Goal: Information Seeking & Learning: Learn about a topic

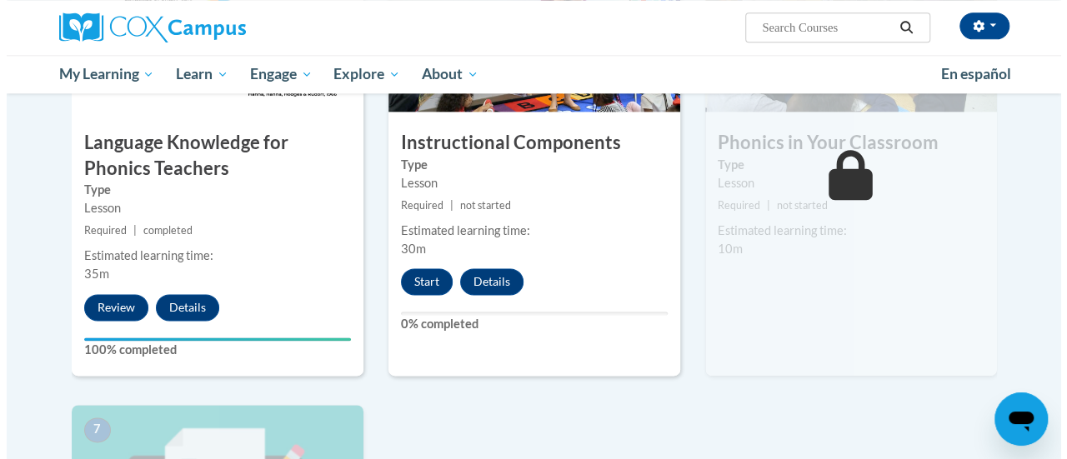
scroll to position [967, 0]
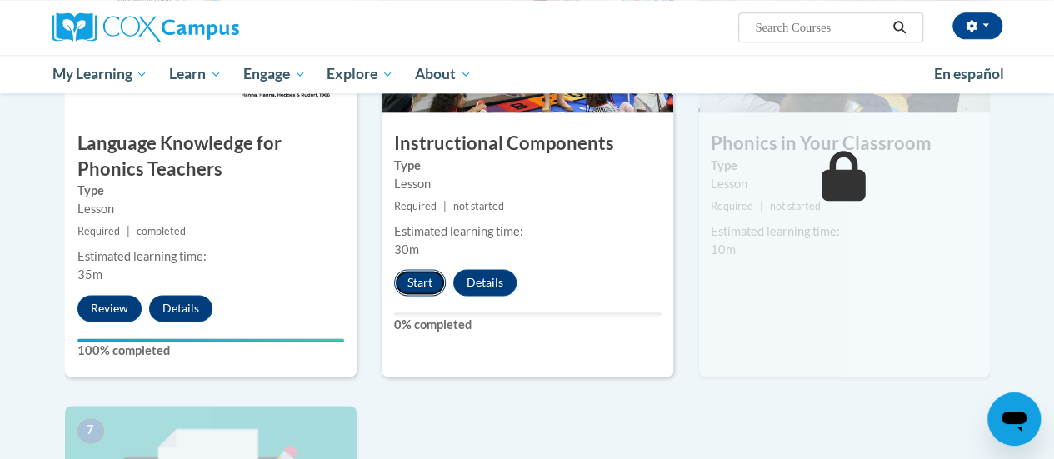
click at [418, 281] on button "Start" at bounding box center [420, 282] width 52 height 27
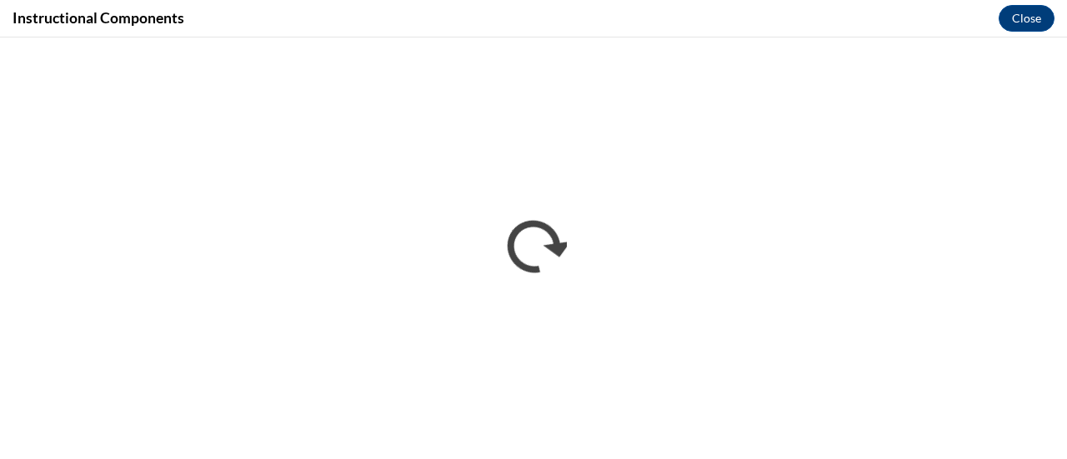
scroll to position [0, 0]
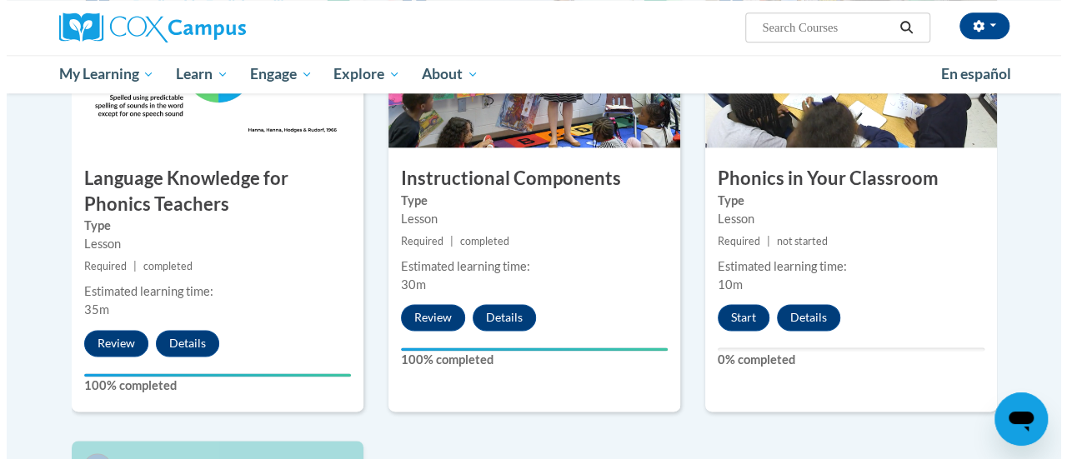
scroll to position [927, 0]
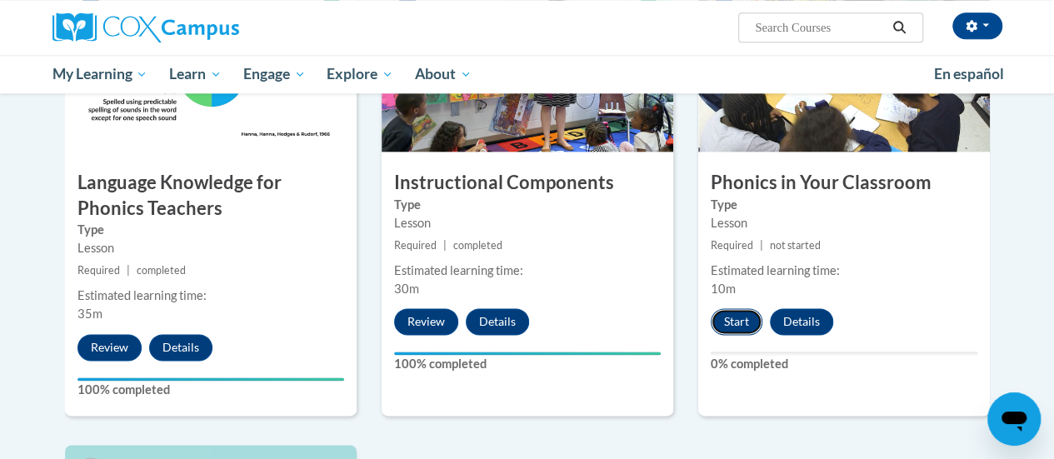
click at [740, 312] on button "Start" at bounding box center [737, 321] width 52 height 27
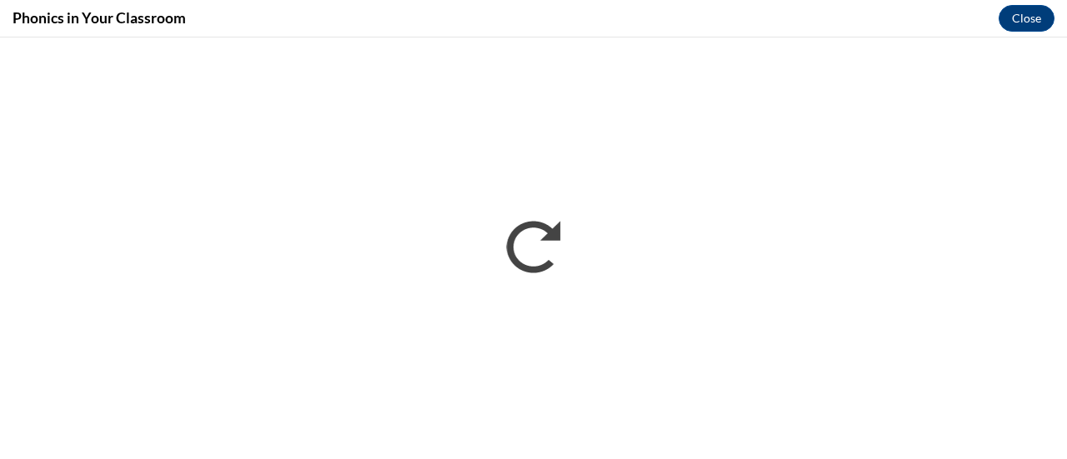
scroll to position [0, 0]
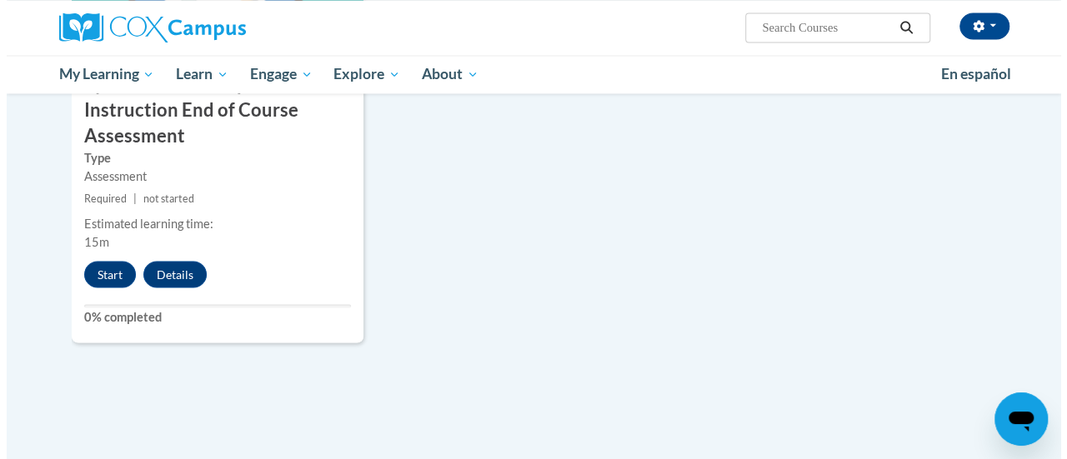
scroll to position [1487, 0]
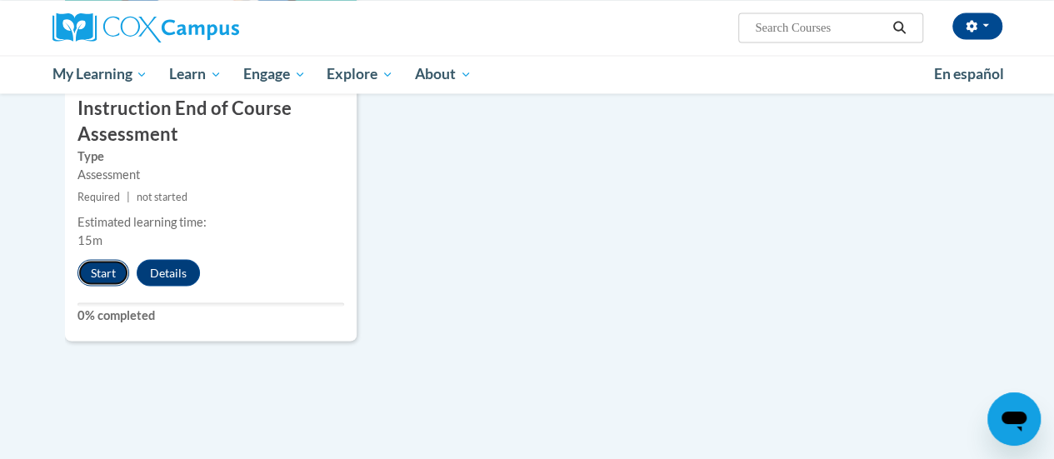
click at [107, 274] on button "Start" at bounding box center [103, 272] width 52 height 27
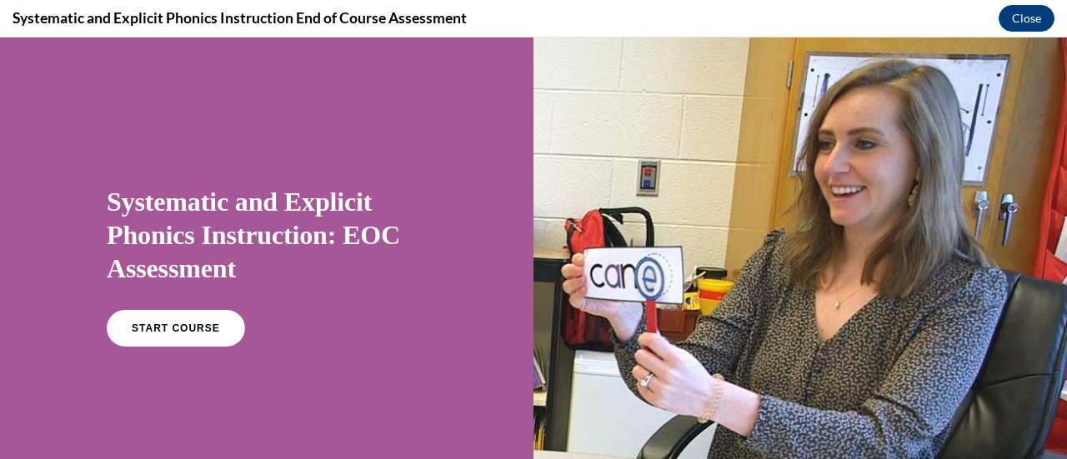
scroll to position [0, 0]
click at [182, 326] on span "START COURSE" at bounding box center [175, 328] width 92 height 12
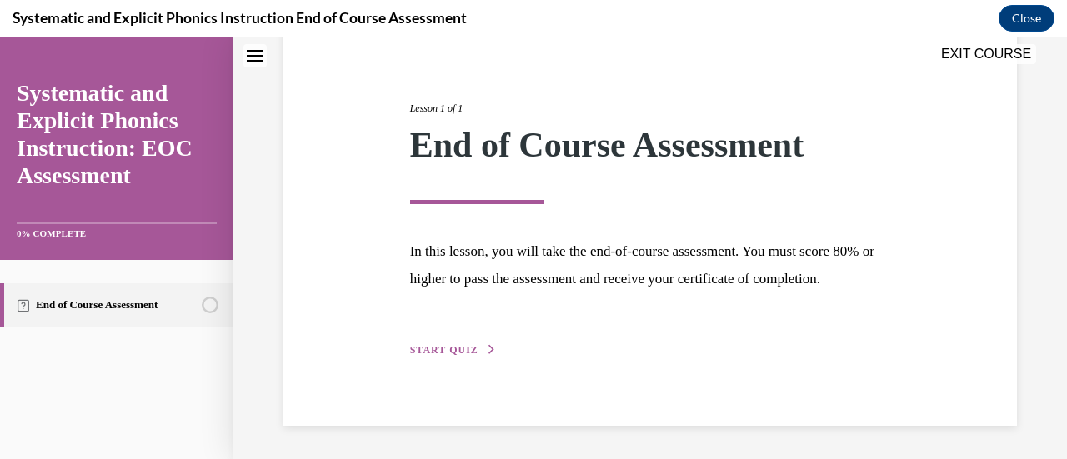
scroll to position [195, 0]
click at [433, 352] on span "START QUIZ" at bounding box center [444, 350] width 68 height 12
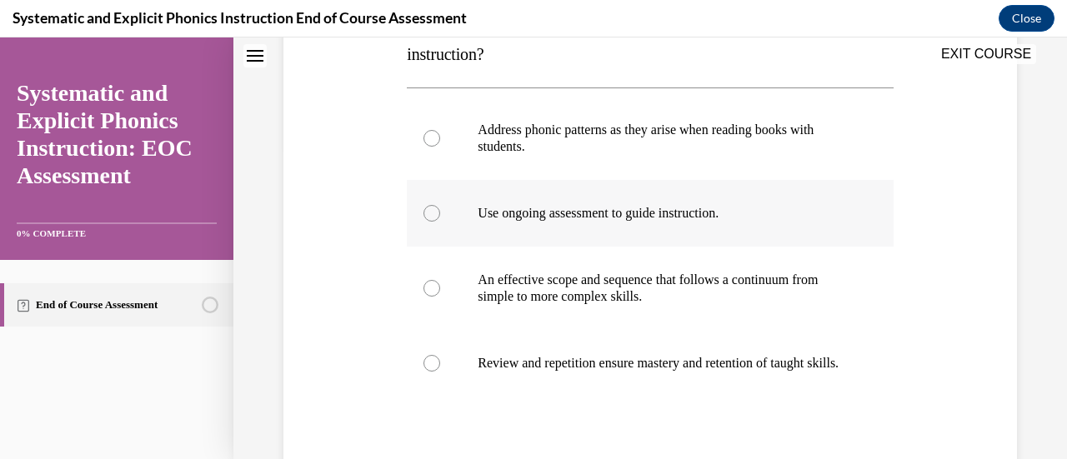
scroll to position [322, 0]
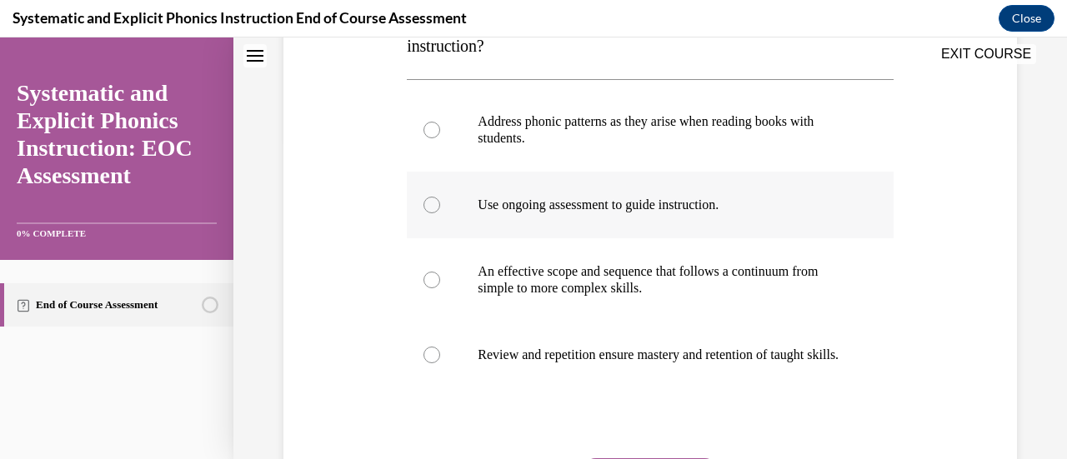
click at [616, 202] on p "Use ongoing assessment to guide instruction." at bounding box center [663, 205] width 373 height 17
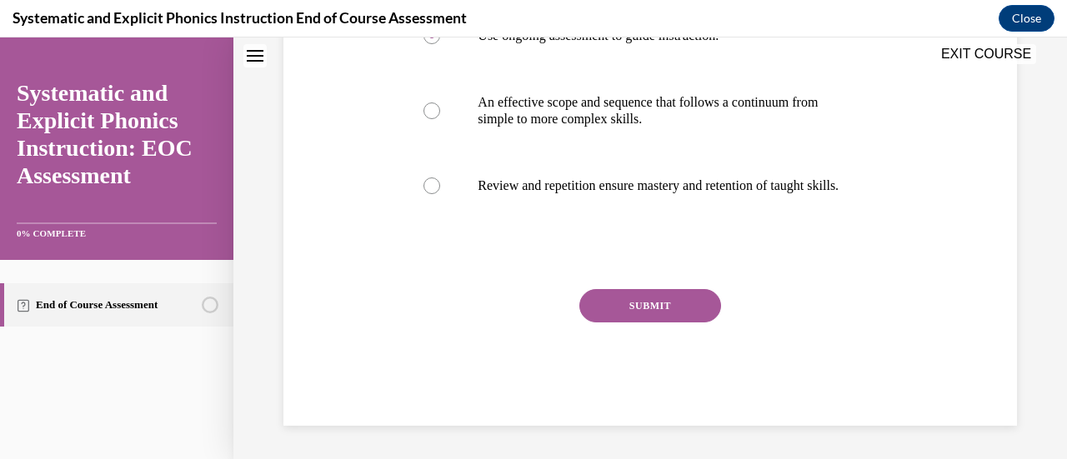
click at [616, 286] on div "Question 01/10 Which of these practices is NOT a hallmark of systematic phonics…" at bounding box center [650, 83] width 486 height 685
click at [609, 304] on button "SUBMIT" at bounding box center [650, 305] width 142 height 33
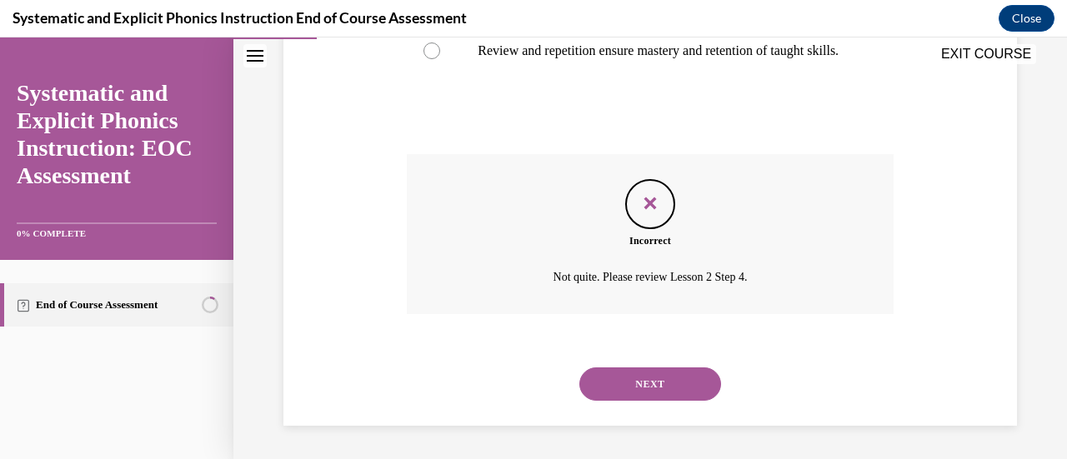
scroll to position [626, 0]
click at [613, 401] on button "NEXT" at bounding box center [650, 383] width 142 height 33
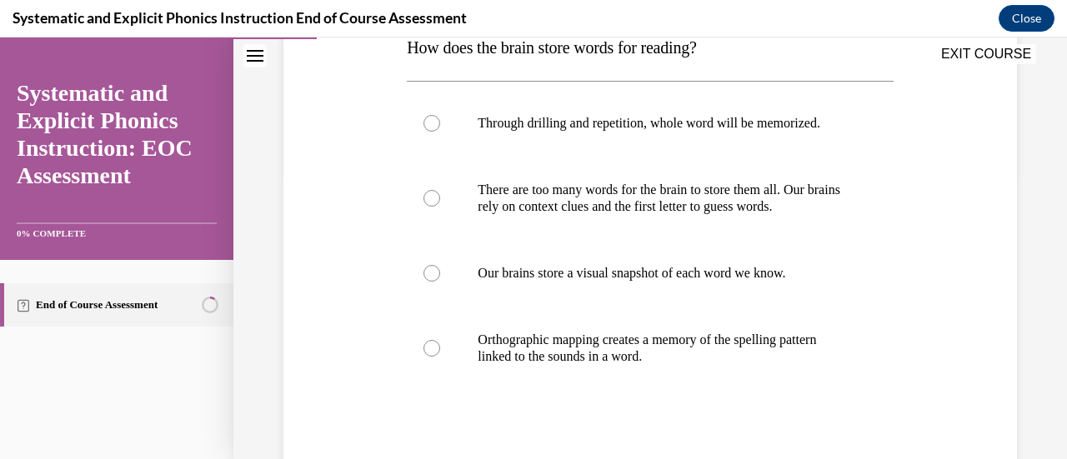
scroll to position [291, 0]
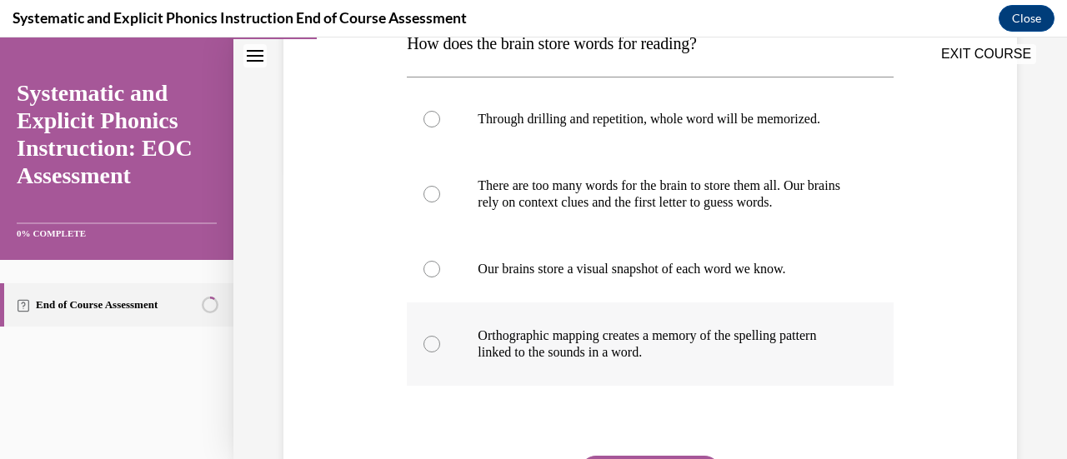
click at [692, 349] on p "Orthographic mapping creates a memory of the spelling pattern linked to the sou…" at bounding box center [663, 343] width 373 height 33
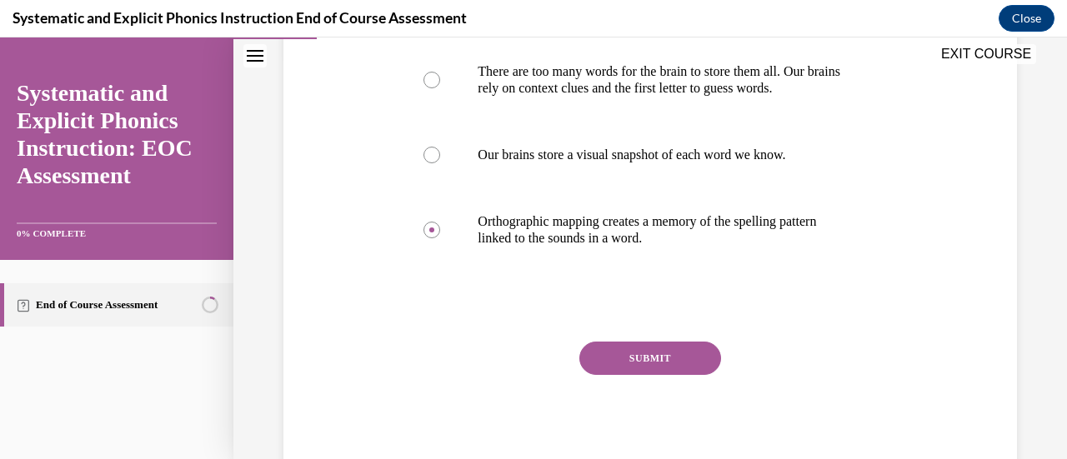
click at [689, 352] on button "SUBMIT" at bounding box center [650, 358] width 142 height 33
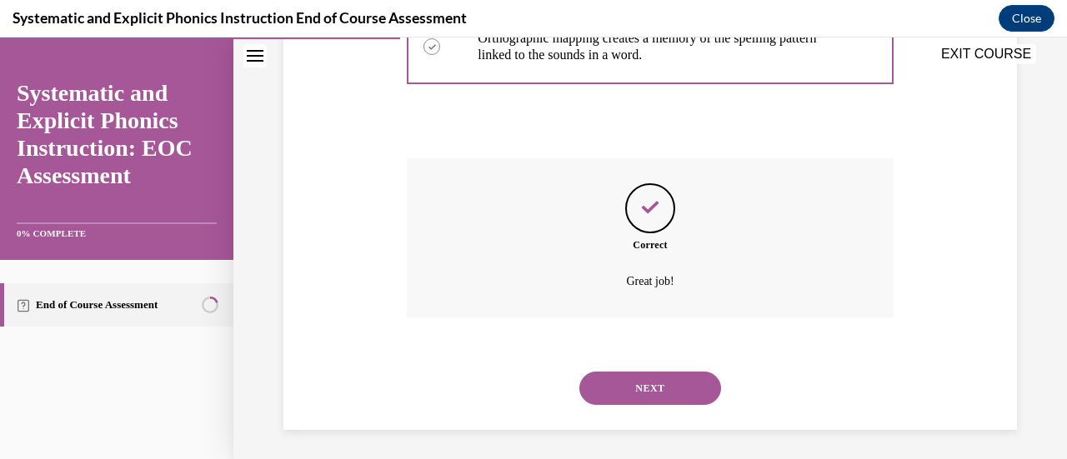
scroll to position [592, 0]
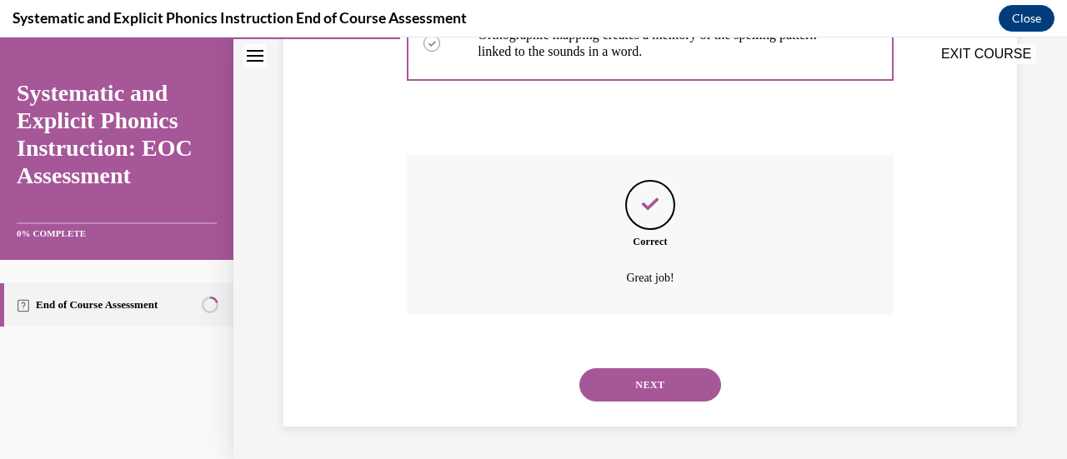
click at [653, 392] on button "NEXT" at bounding box center [650, 384] width 142 height 33
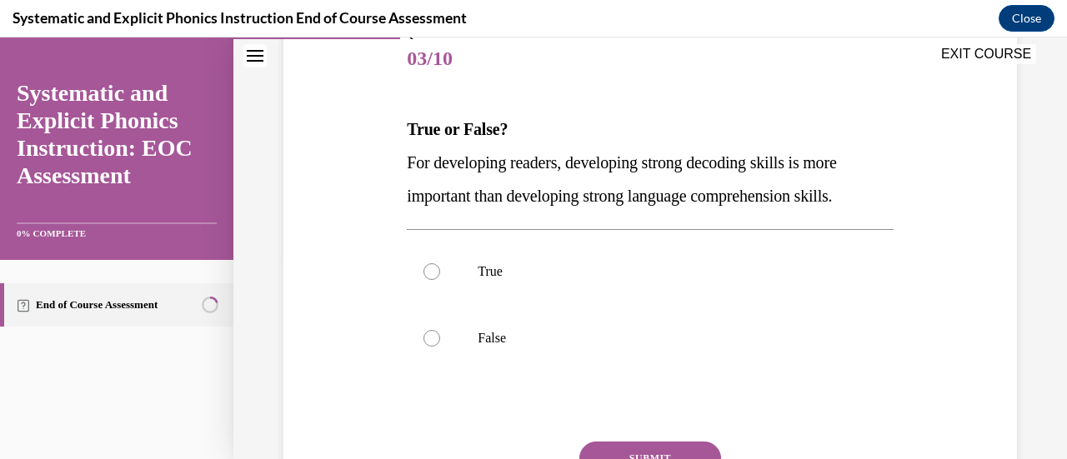
scroll to position [211, 0]
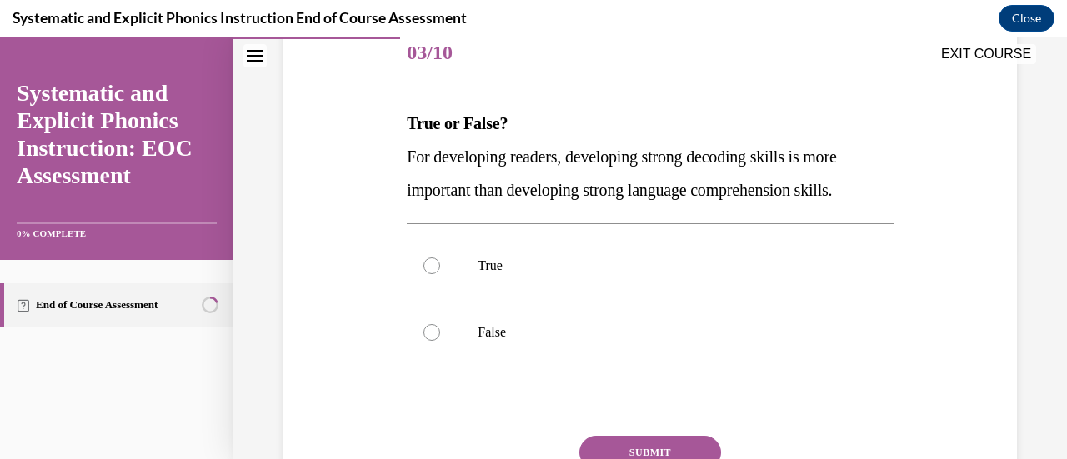
click at [692, 241] on div at bounding box center [650, 265] width 486 height 67
click at [617, 449] on button "SUBMIT" at bounding box center [650, 452] width 142 height 33
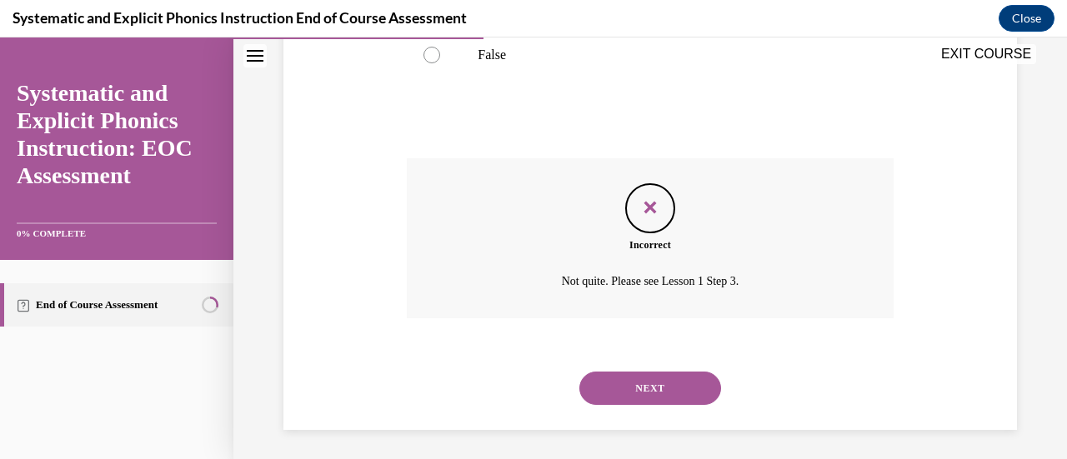
scroll to position [492, 0]
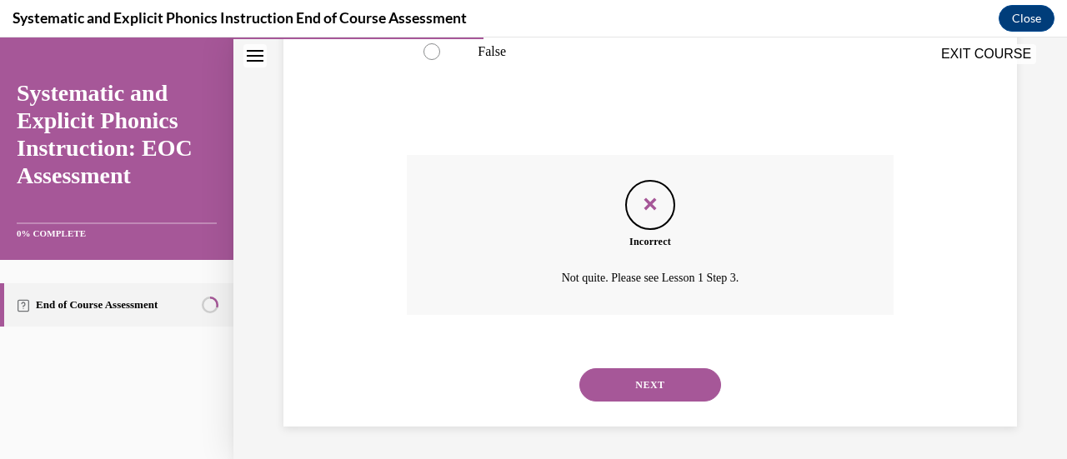
drag, startPoint x: 641, startPoint y: 367, endPoint x: 617, endPoint y: 381, distance: 26.9
click at [617, 381] on button "NEXT" at bounding box center [650, 384] width 142 height 33
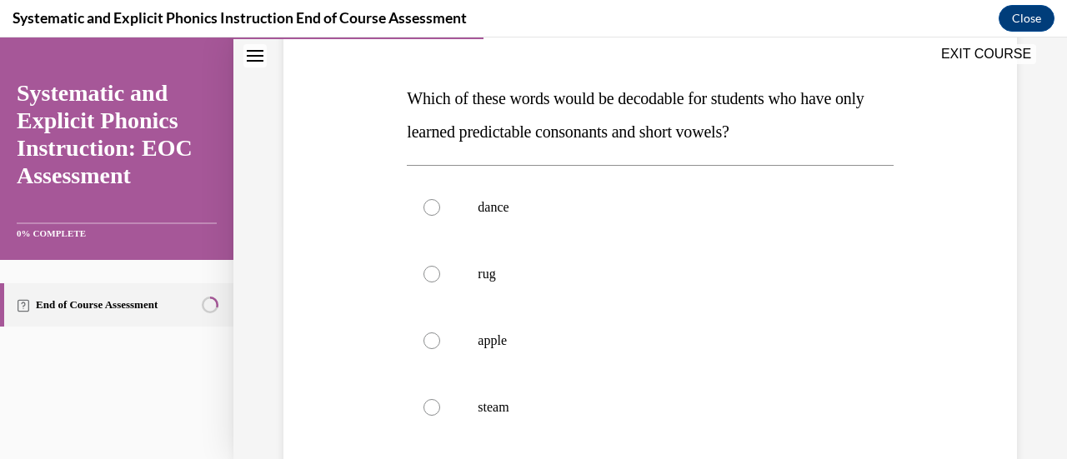
scroll to position [241, 0]
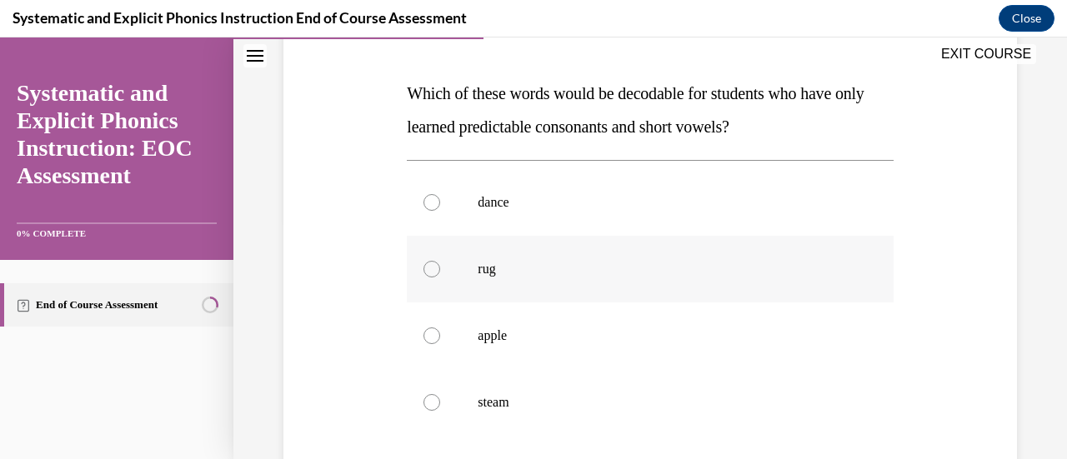
click at [551, 258] on div at bounding box center [650, 269] width 486 height 67
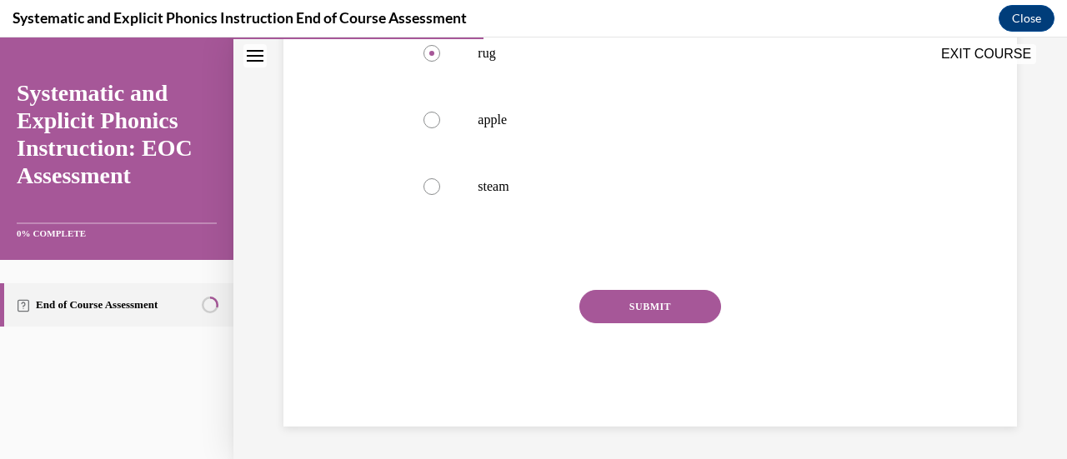
click at [598, 297] on button "SUBMIT" at bounding box center [650, 306] width 142 height 33
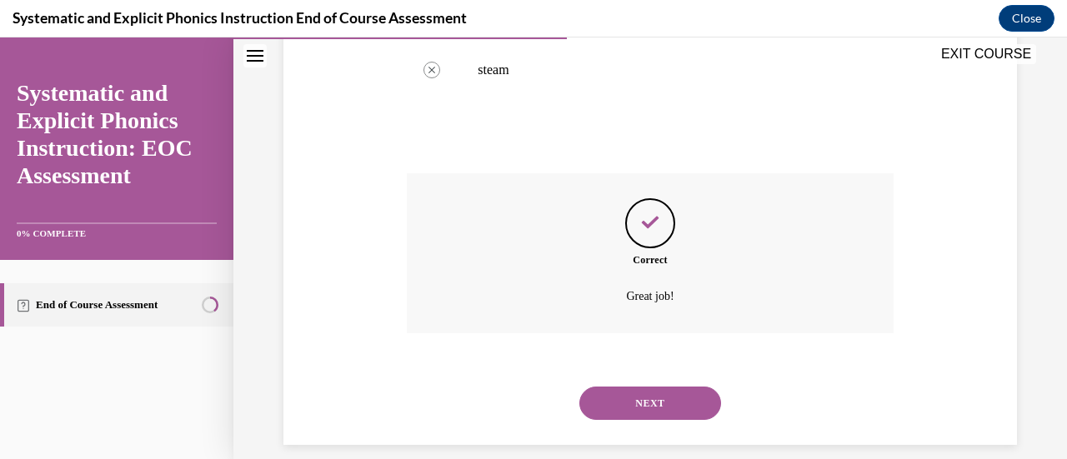
scroll to position [592, 0]
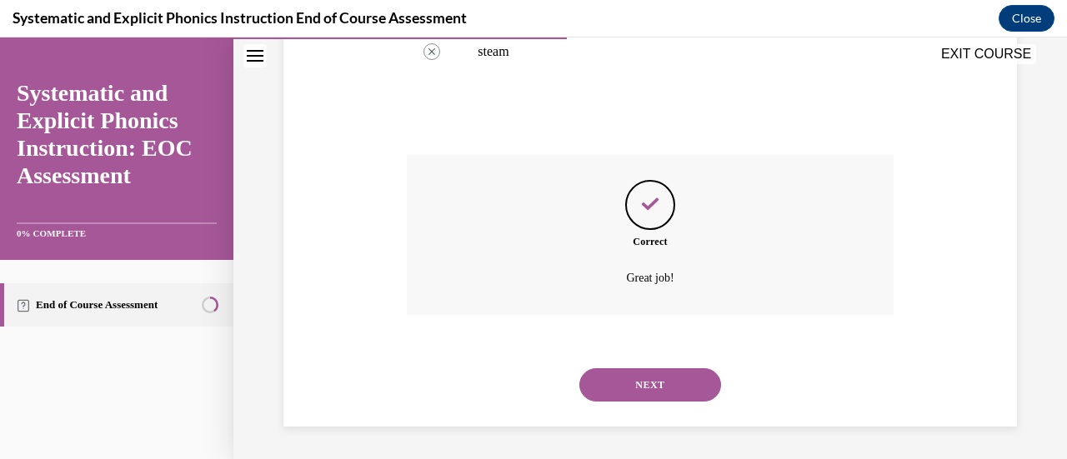
click at [612, 376] on button "NEXT" at bounding box center [650, 384] width 142 height 33
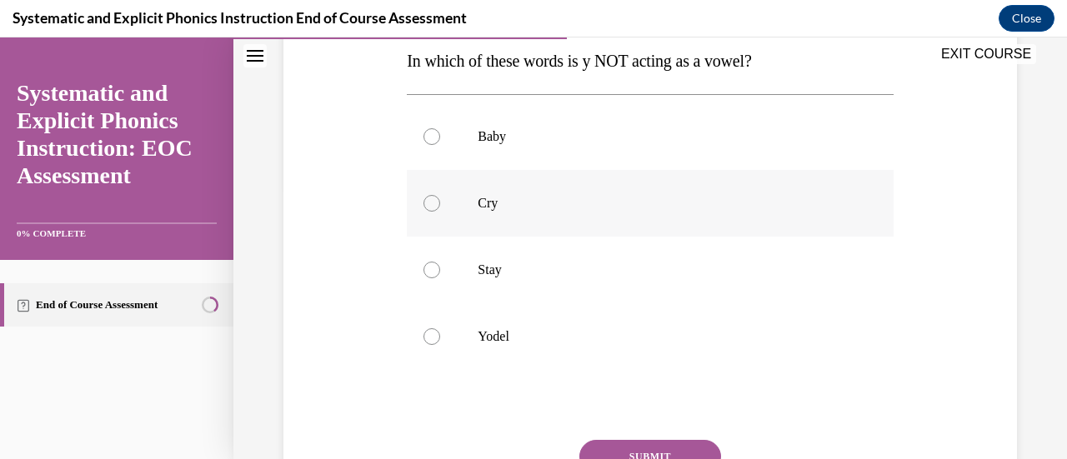
scroll to position [274, 0]
click at [582, 353] on div at bounding box center [650, 335] width 486 height 67
click at [612, 447] on button "SUBMIT" at bounding box center [650, 455] width 142 height 33
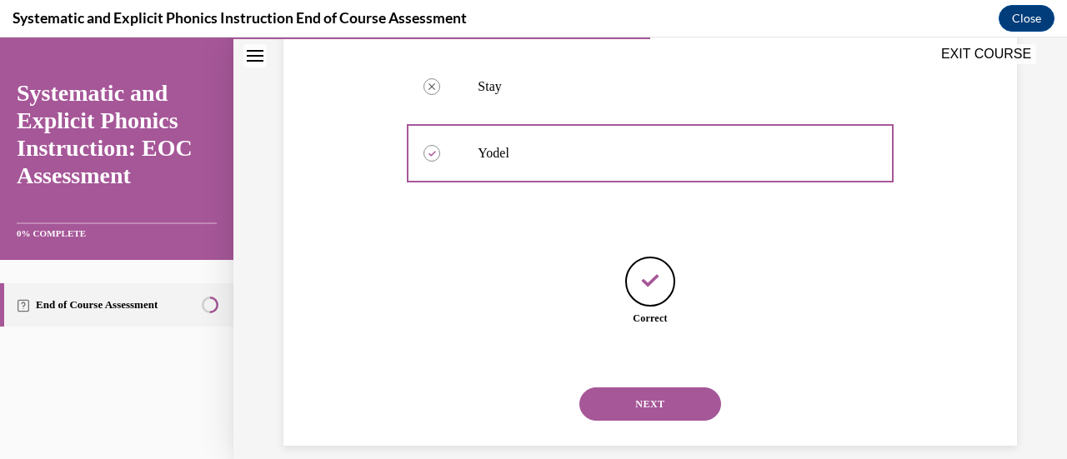
scroll to position [476, 0]
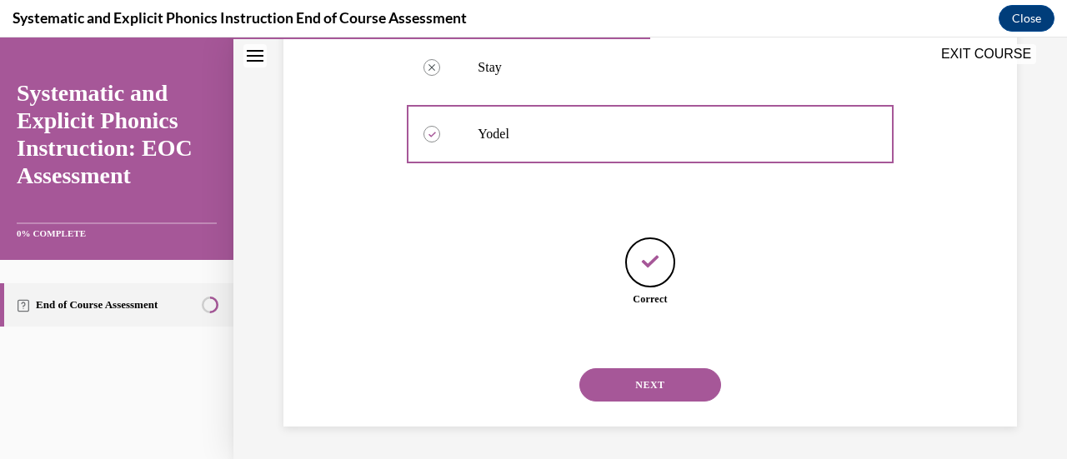
click at [623, 373] on button "NEXT" at bounding box center [650, 384] width 142 height 33
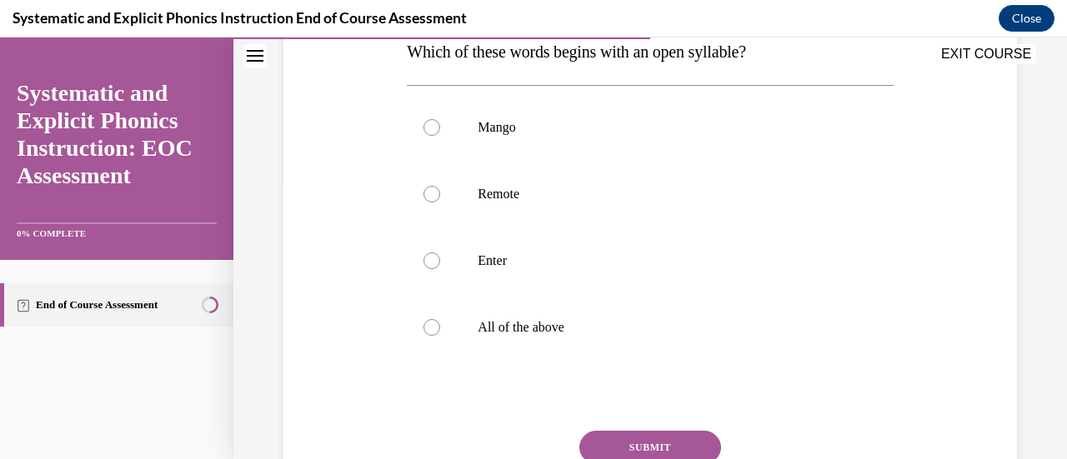
scroll to position [283, 0]
click at [577, 179] on div at bounding box center [650, 193] width 486 height 67
click at [610, 436] on button "SUBMIT" at bounding box center [650, 446] width 142 height 33
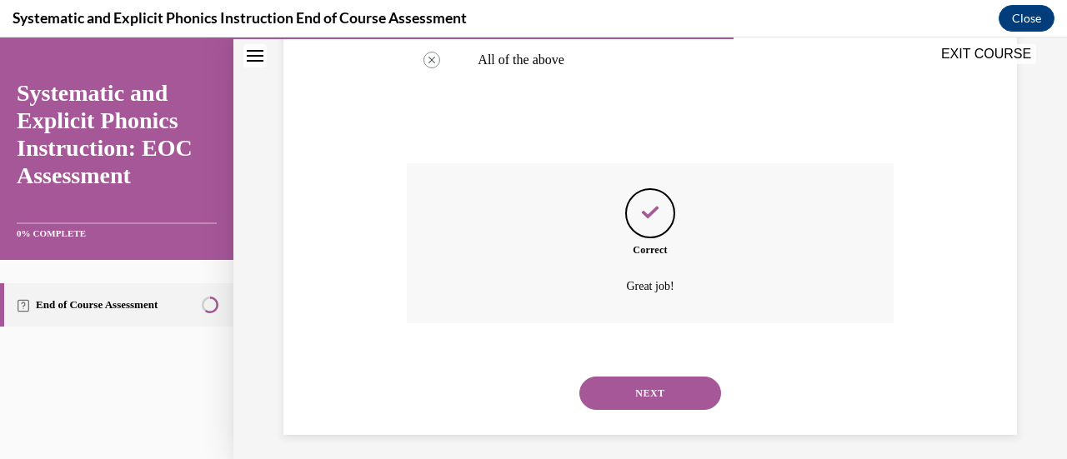
scroll to position [558, 0]
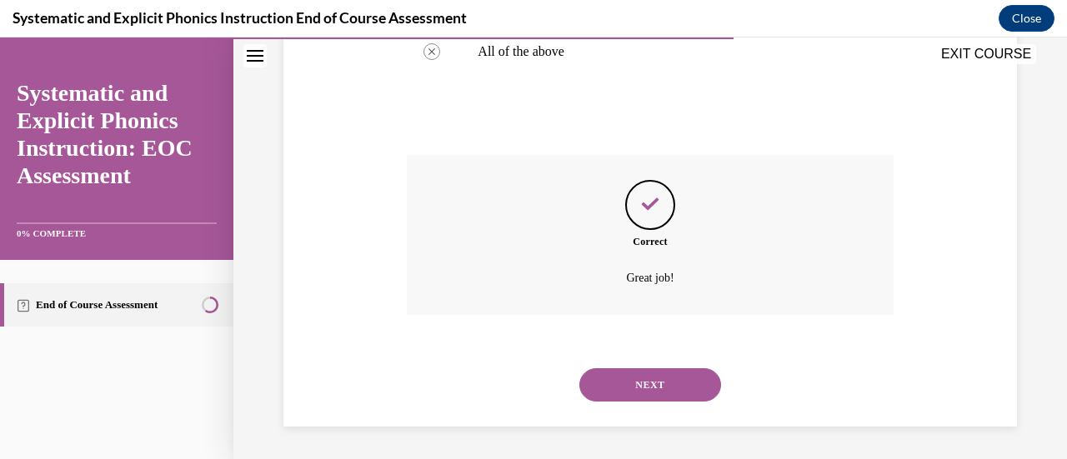
click at [612, 389] on button "NEXT" at bounding box center [650, 384] width 142 height 33
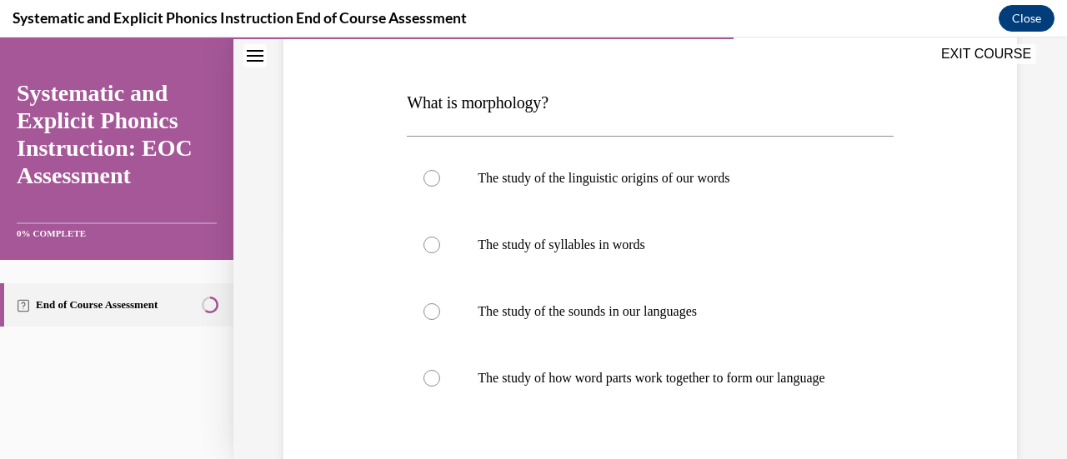
scroll to position [233, 0]
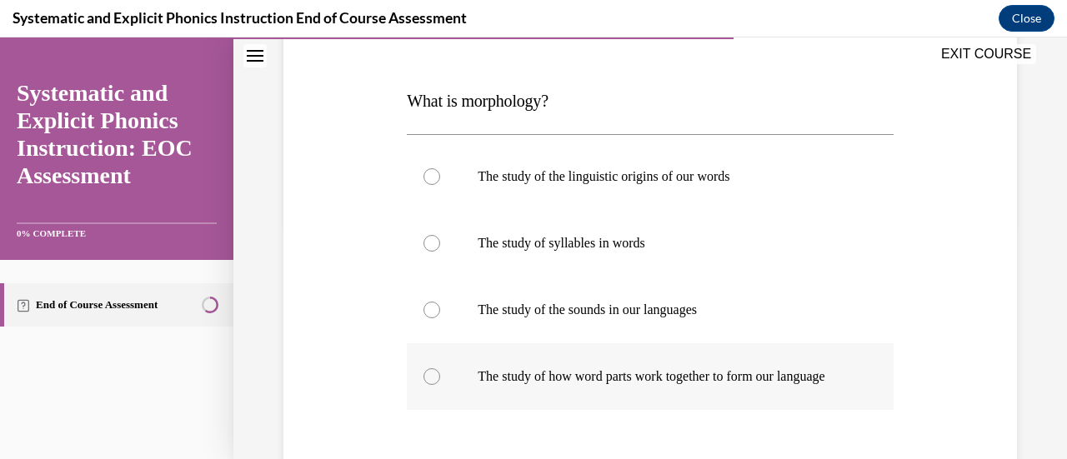
click at [628, 377] on p "The study of how word parts work together to form our language" at bounding box center [663, 376] width 373 height 17
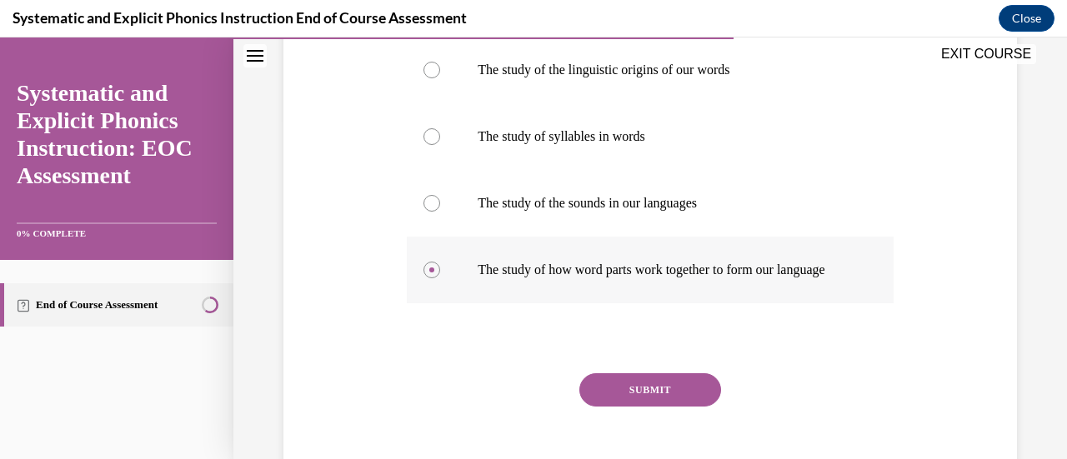
click at [651, 406] on button "SUBMIT" at bounding box center [650, 389] width 142 height 33
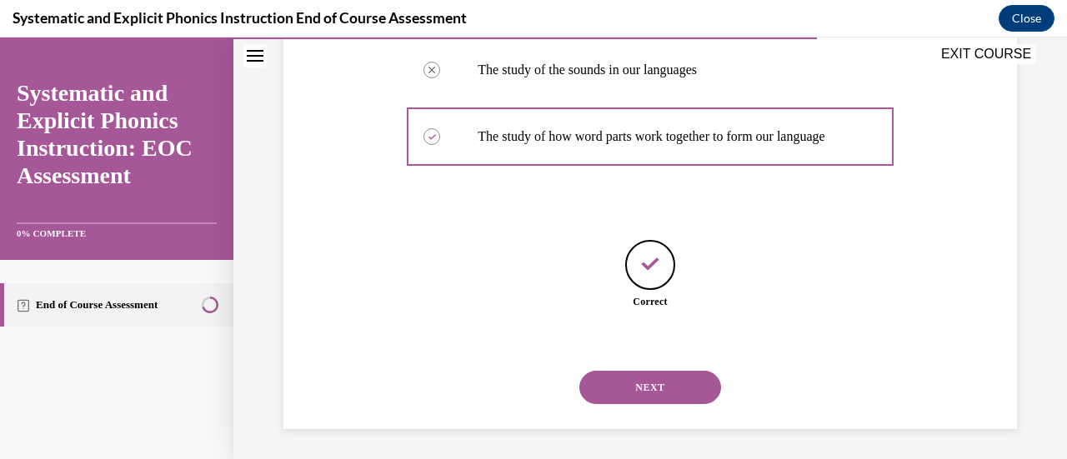
scroll to position [492, 0]
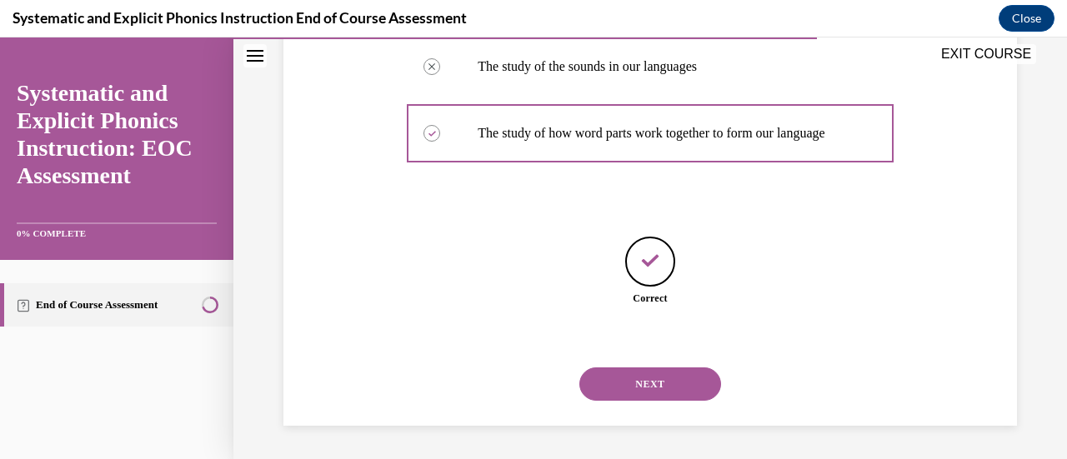
drag, startPoint x: 651, startPoint y: 399, endPoint x: 640, endPoint y: 396, distance: 11.3
click at [640, 396] on button "NEXT" at bounding box center [650, 383] width 142 height 33
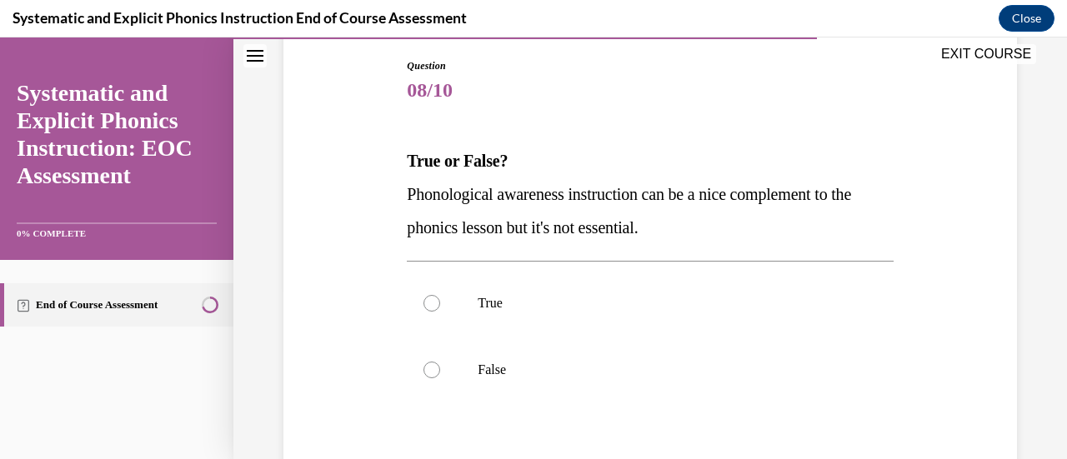
scroll to position [175, 0]
click at [604, 371] on p "False" at bounding box center [663, 368] width 373 height 17
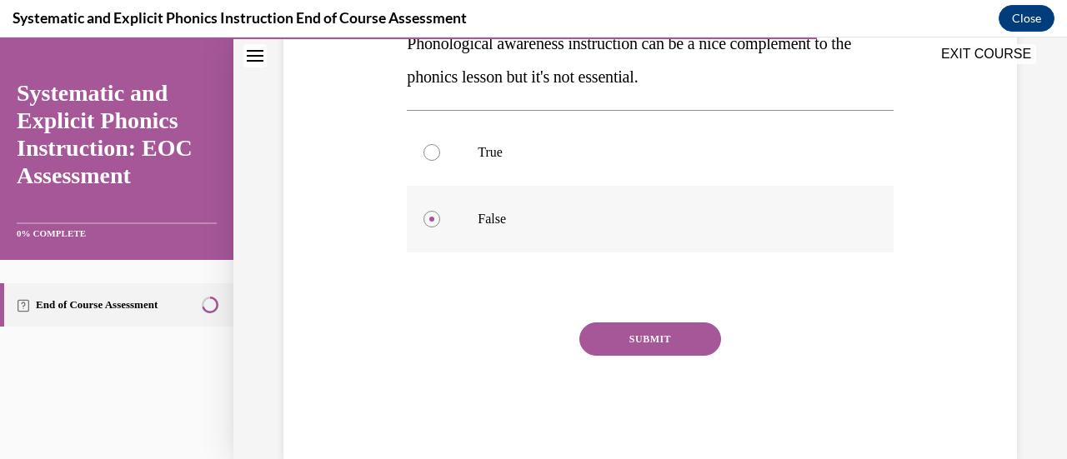
scroll to position [331, 0]
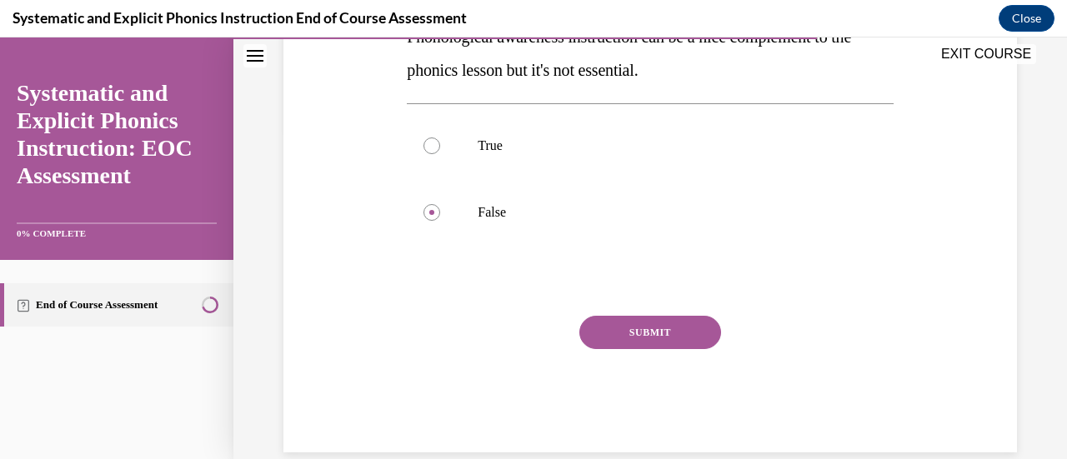
click at [605, 342] on button "SUBMIT" at bounding box center [650, 332] width 142 height 33
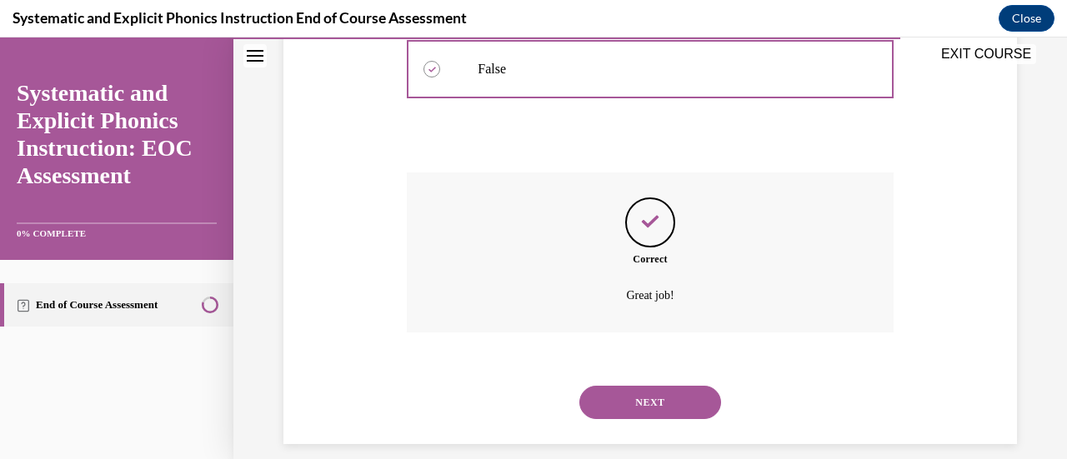
scroll to position [492, 0]
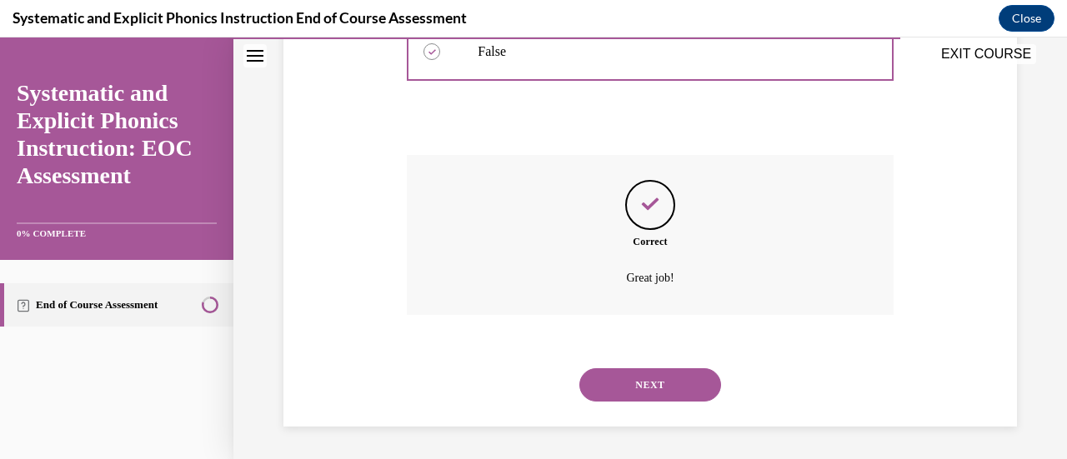
click at [603, 374] on button "NEXT" at bounding box center [650, 384] width 142 height 33
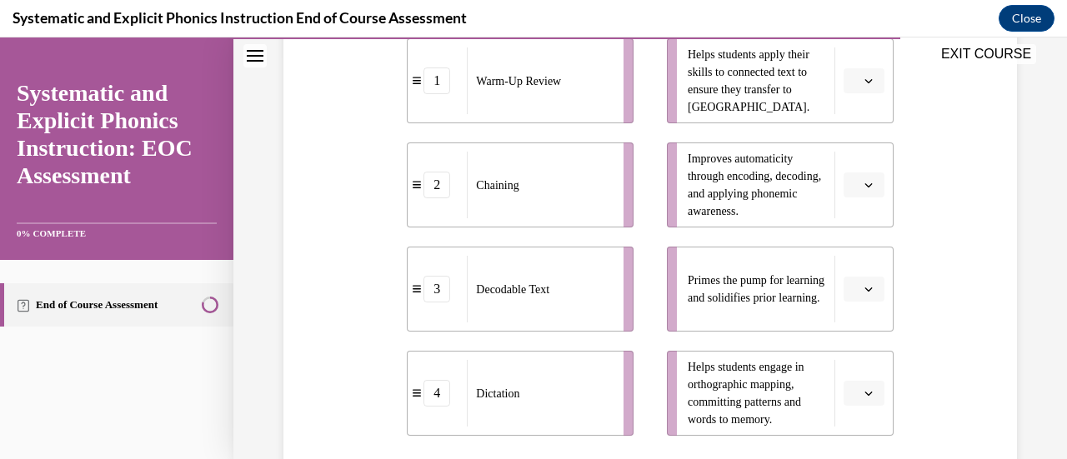
scroll to position [405, 0]
click at [852, 191] on button "button" at bounding box center [863, 184] width 41 height 25
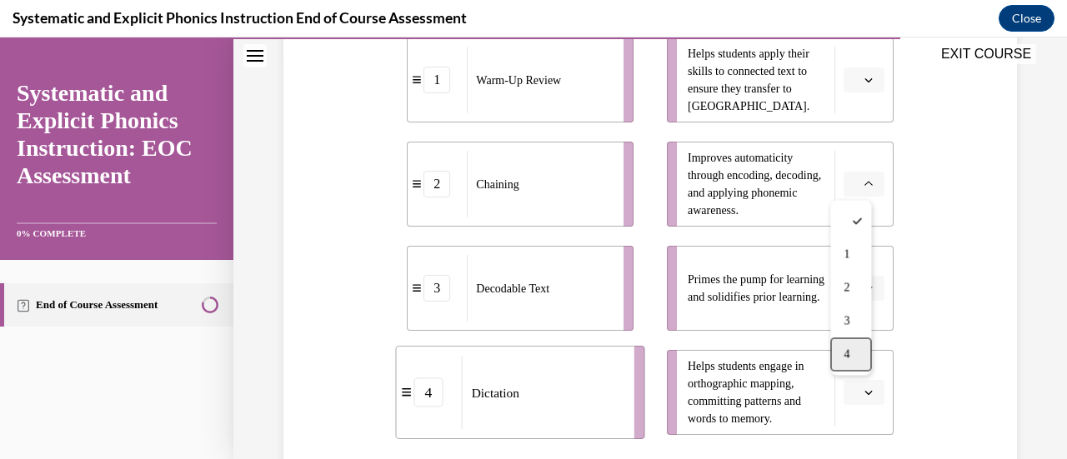
click at [832, 347] on div "4" at bounding box center [850, 353] width 41 height 33
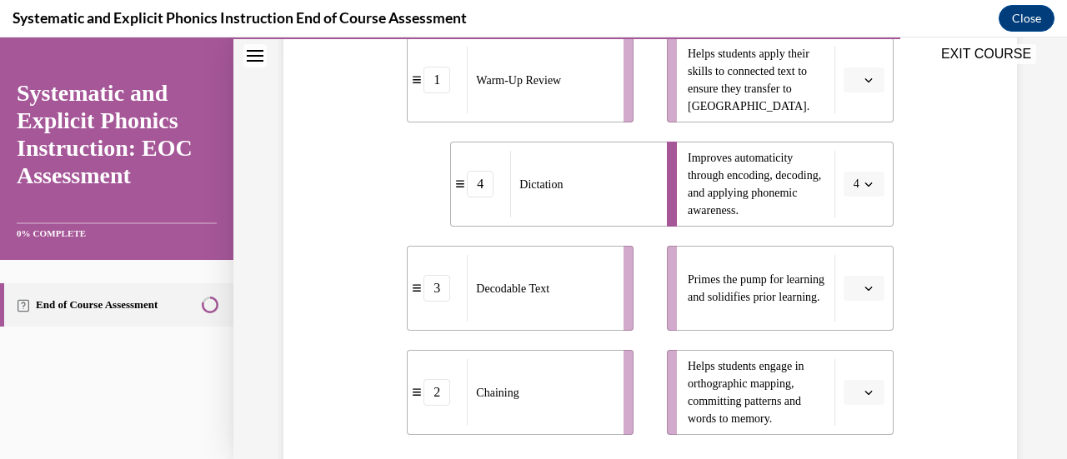
click at [864, 81] on icon "button" at bounding box center [868, 80] width 8 height 8
click at [843, 208] on div "3" at bounding box center [850, 216] width 41 height 33
click at [862, 294] on button "button" at bounding box center [863, 288] width 41 height 25
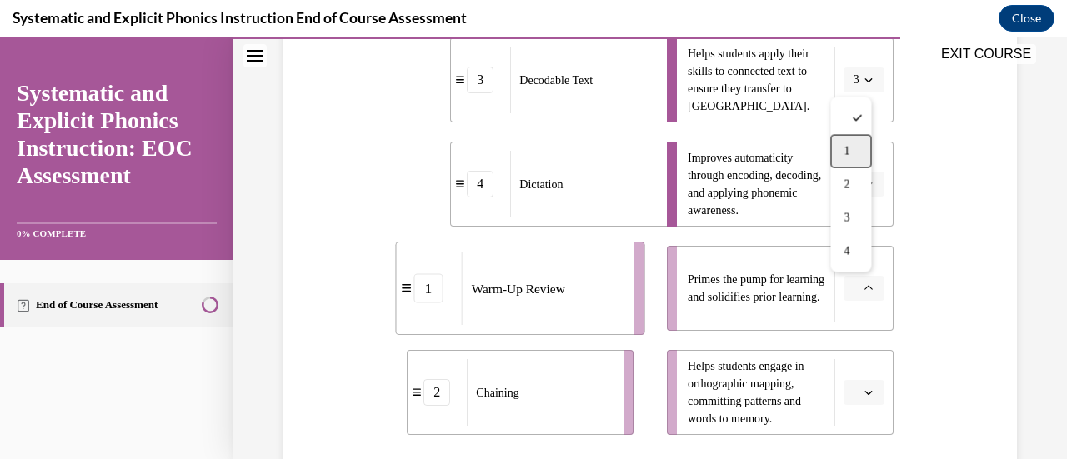
click at [847, 153] on span "1" at bounding box center [846, 151] width 6 height 13
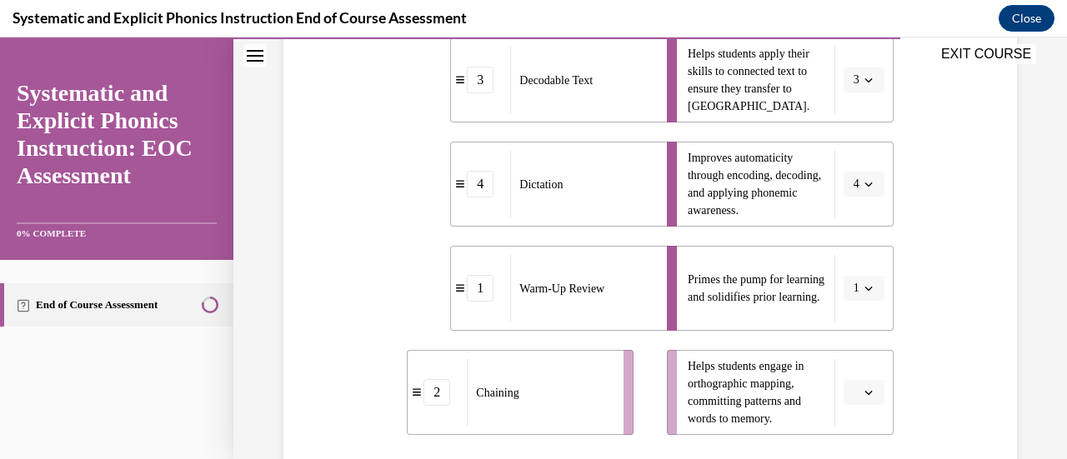
click at [862, 394] on span "button" at bounding box center [868, 393] width 12 height 12
click at [843, 282] on span "2" at bounding box center [846, 288] width 6 height 13
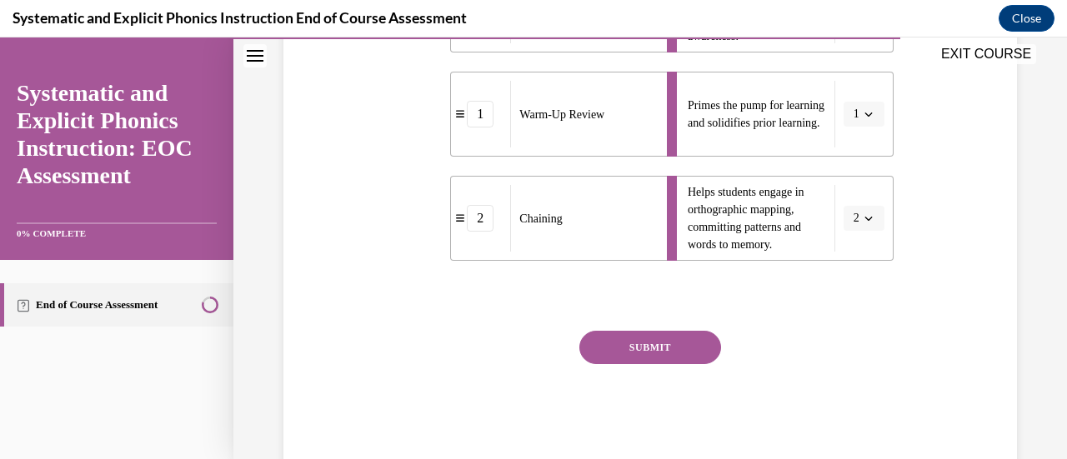
scroll to position [580, 0]
click at [646, 363] on div "SUBMIT" at bounding box center [650, 371] width 486 height 83
click at [647, 356] on button "SUBMIT" at bounding box center [650, 346] width 142 height 33
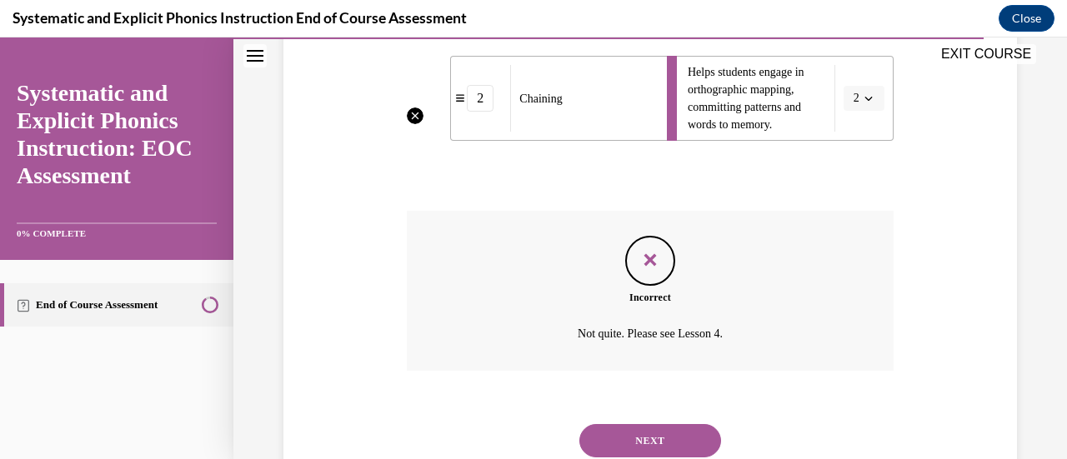
scroll to position [705, 0]
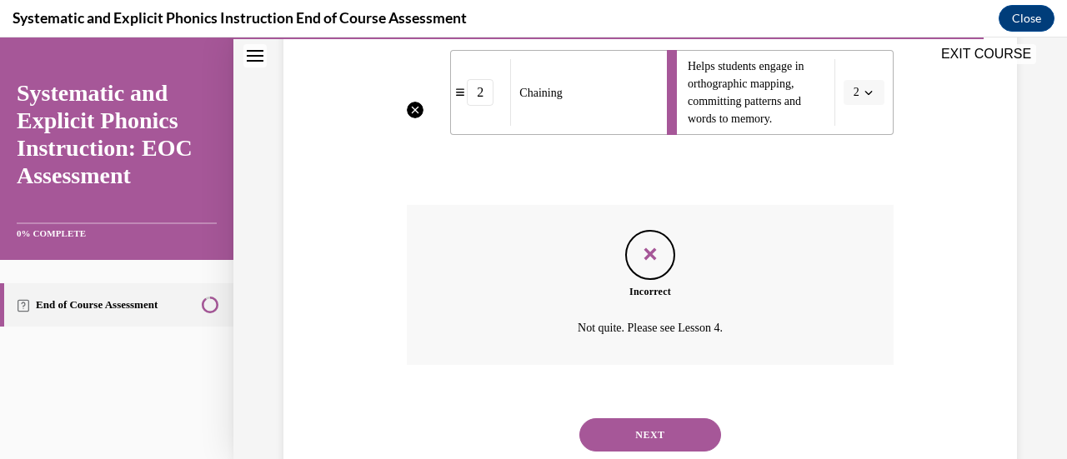
click at [682, 428] on button "NEXT" at bounding box center [650, 434] width 142 height 33
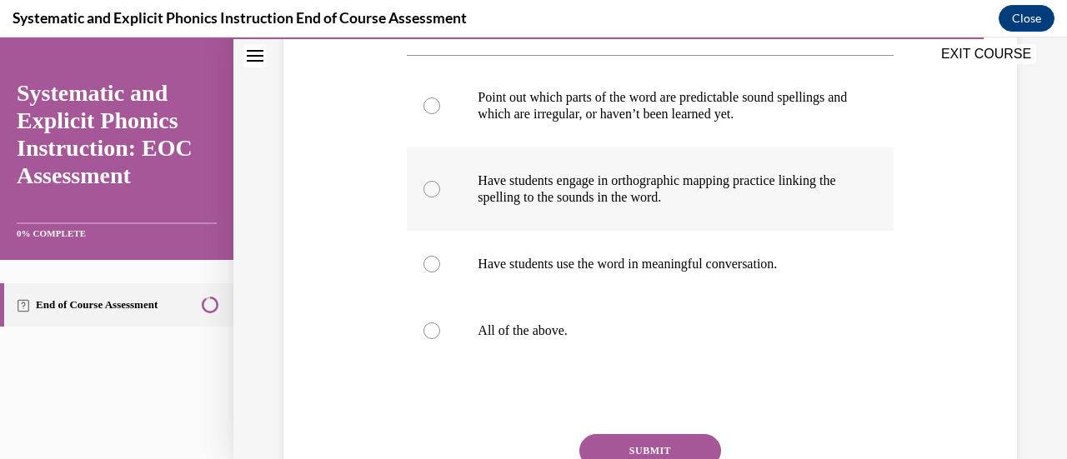
scroll to position [365, 0]
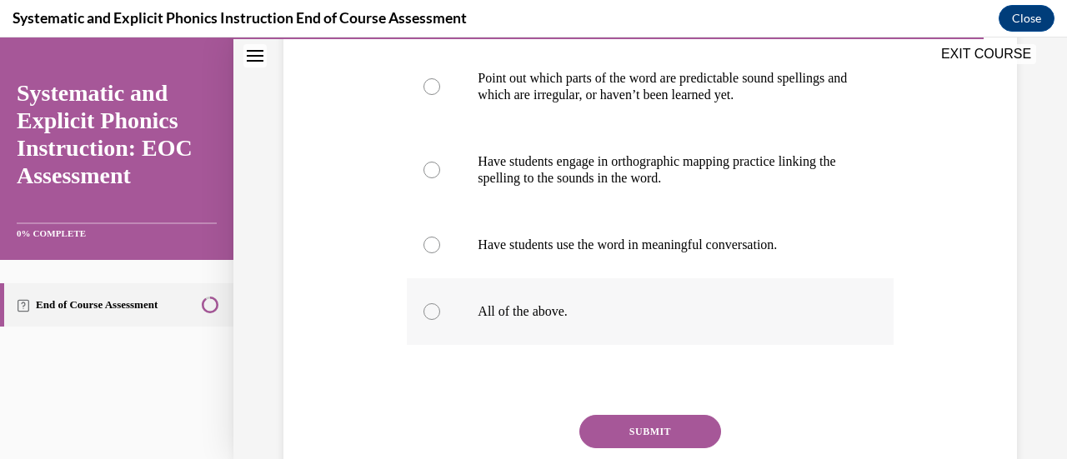
click at [543, 315] on p "All of the above." at bounding box center [663, 311] width 373 height 17
click at [597, 440] on button "SUBMIT" at bounding box center [650, 431] width 142 height 33
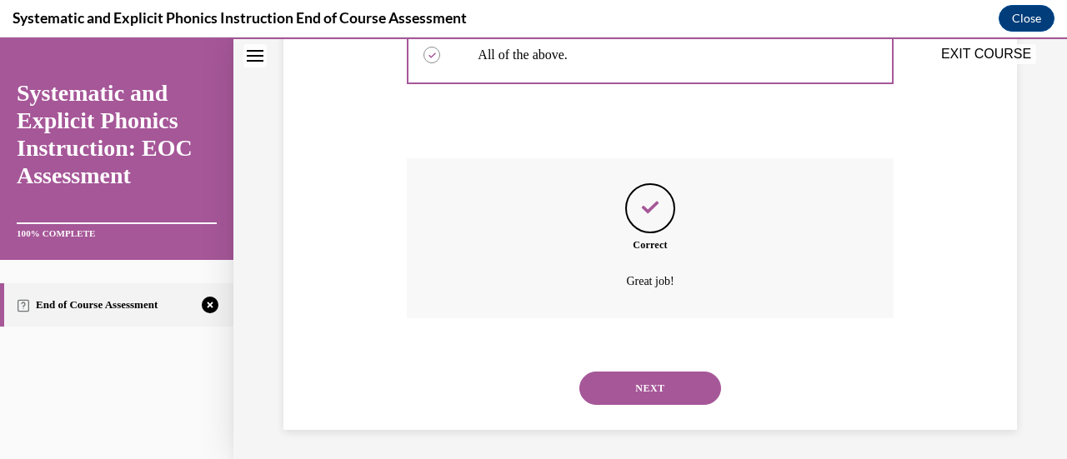
scroll to position [625, 0]
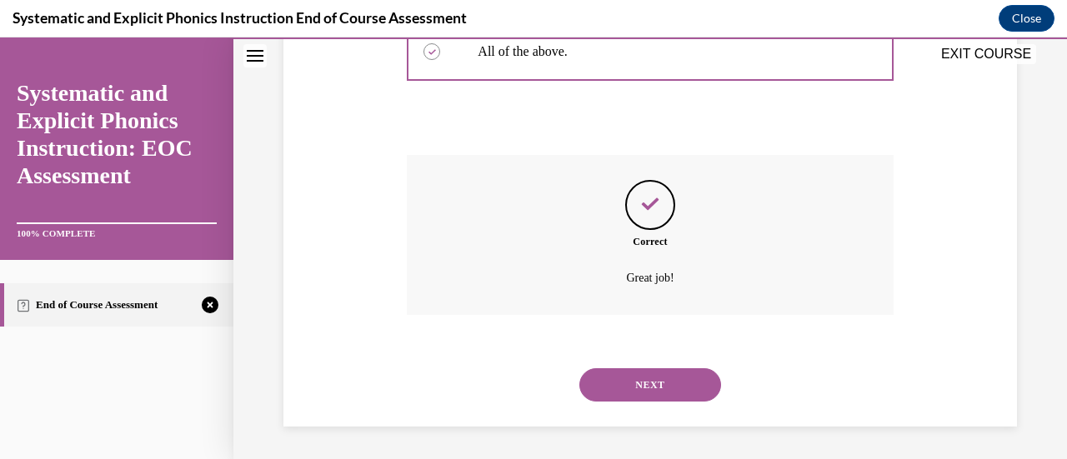
click at [625, 387] on button "NEXT" at bounding box center [650, 384] width 142 height 33
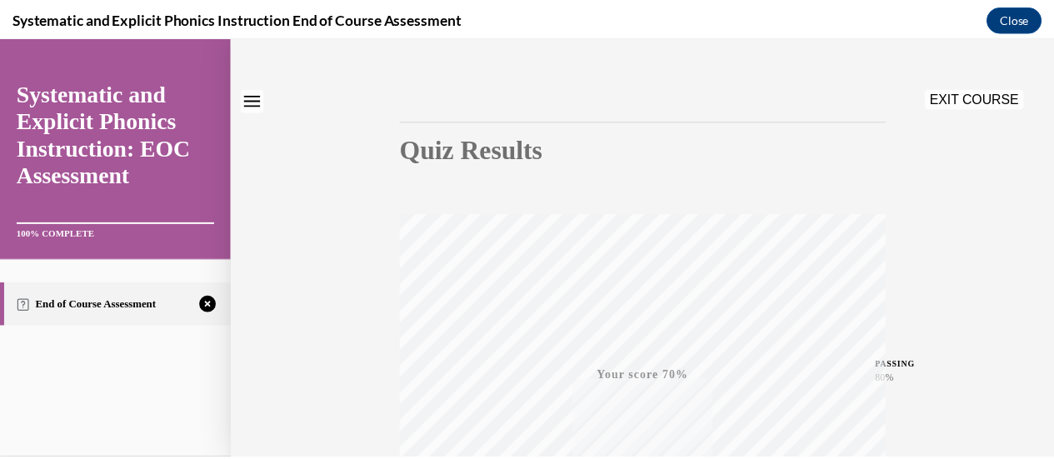
scroll to position [0, 0]
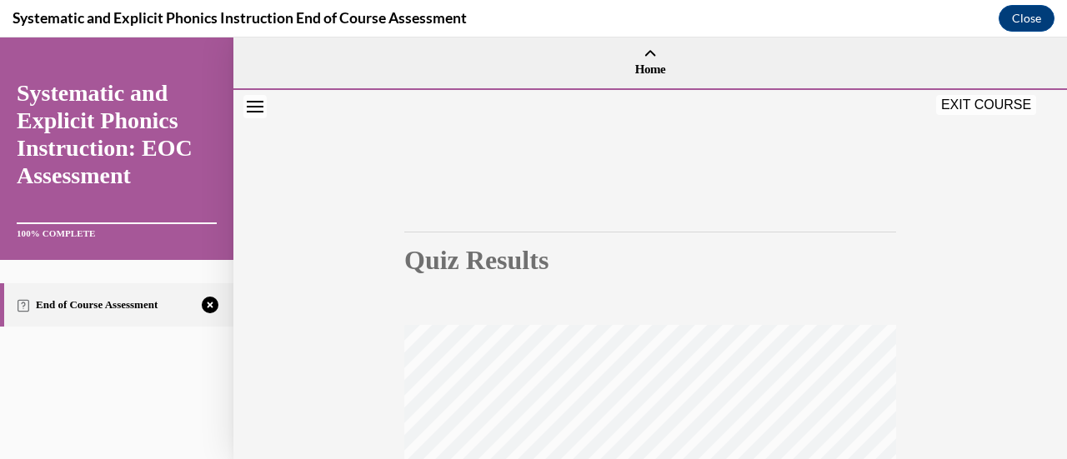
click at [946, 95] on button "EXIT COURSE" at bounding box center [986, 105] width 100 height 20
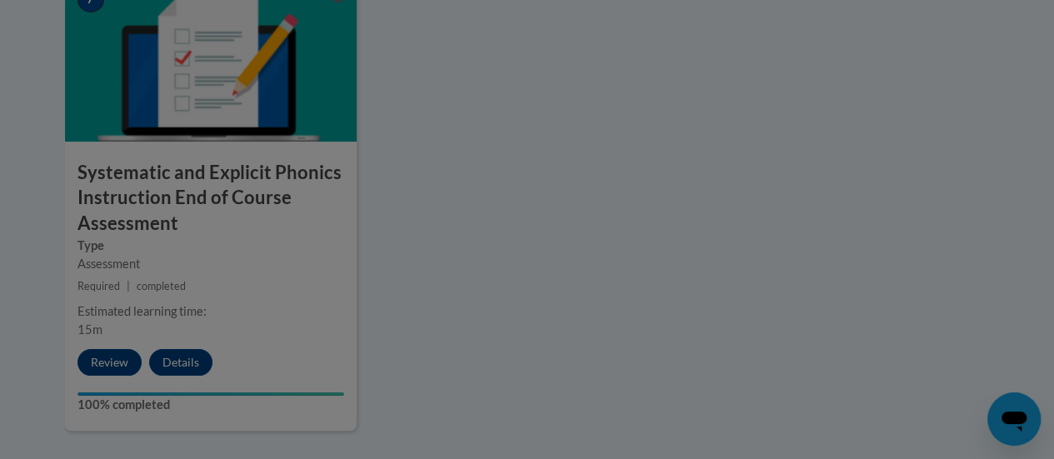
scroll to position [1315, 0]
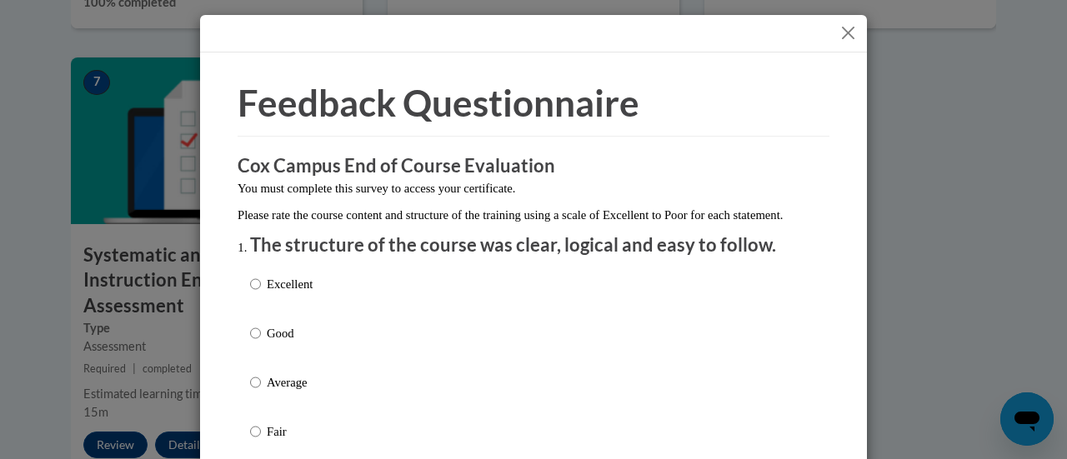
click at [837, 30] on button "Close" at bounding box center [847, 32] width 21 height 21
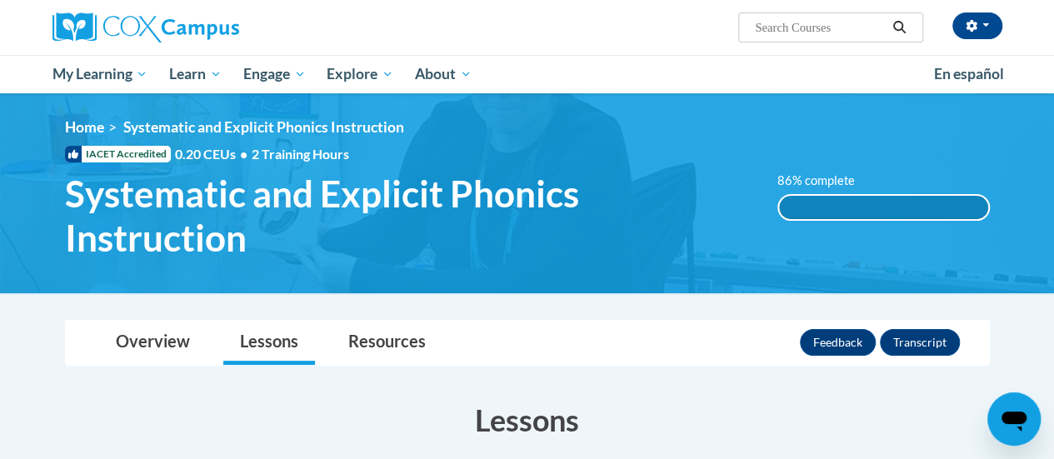
scroll to position [402, 0]
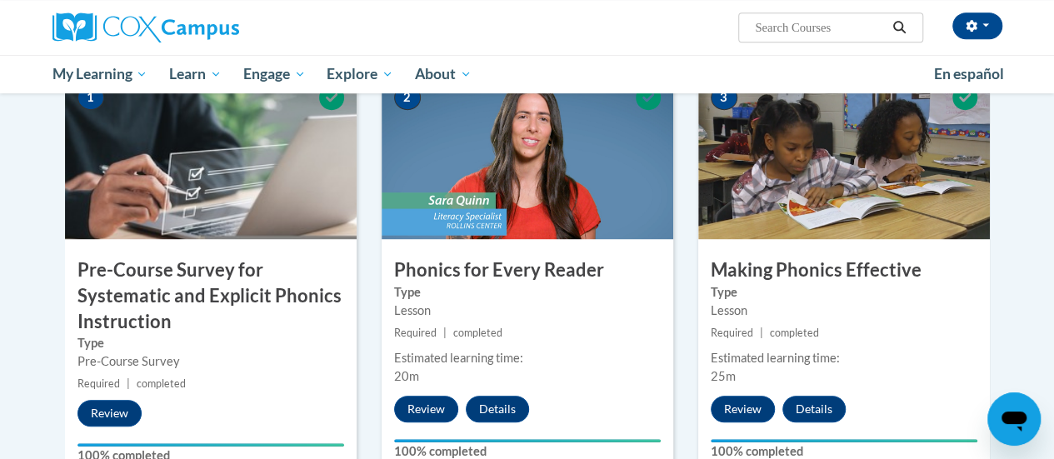
click at [943, 192] on img at bounding box center [844, 155] width 292 height 167
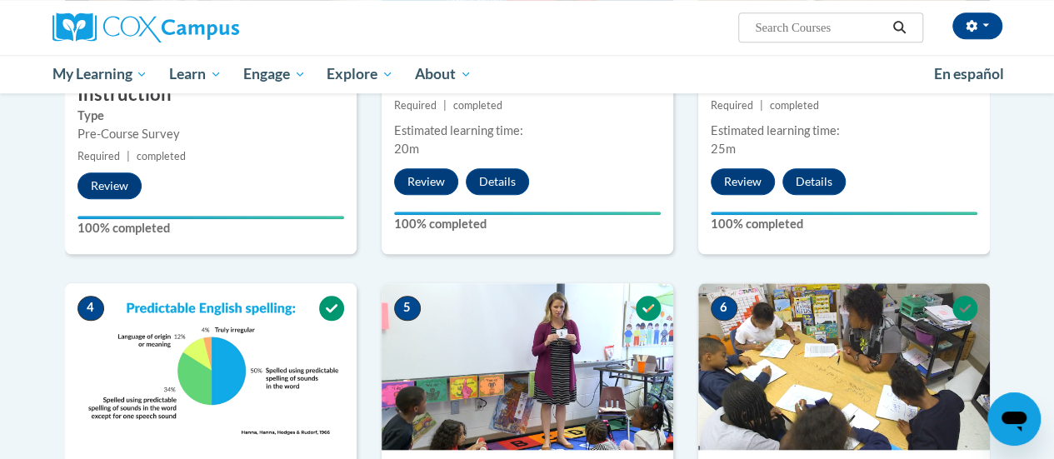
scroll to position [630, 0]
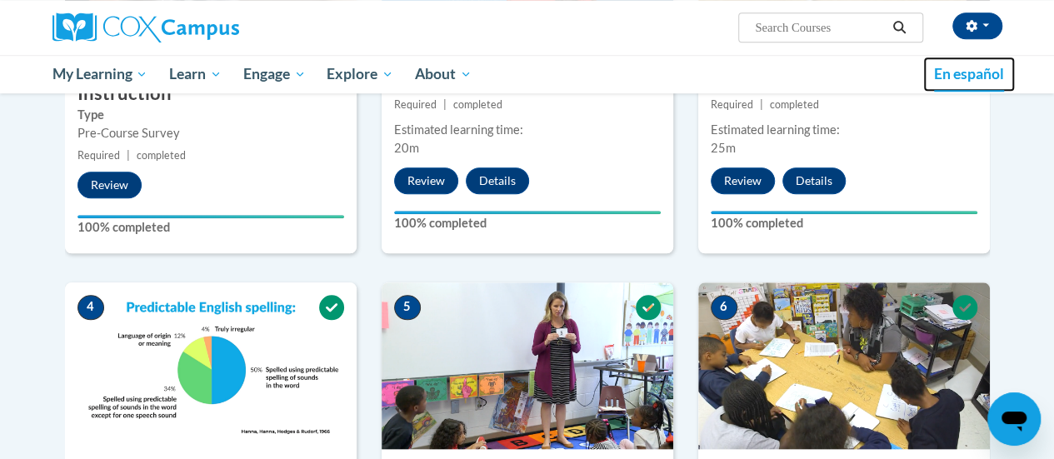
click at [992, 77] on span "En español" at bounding box center [969, 73] width 70 height 17
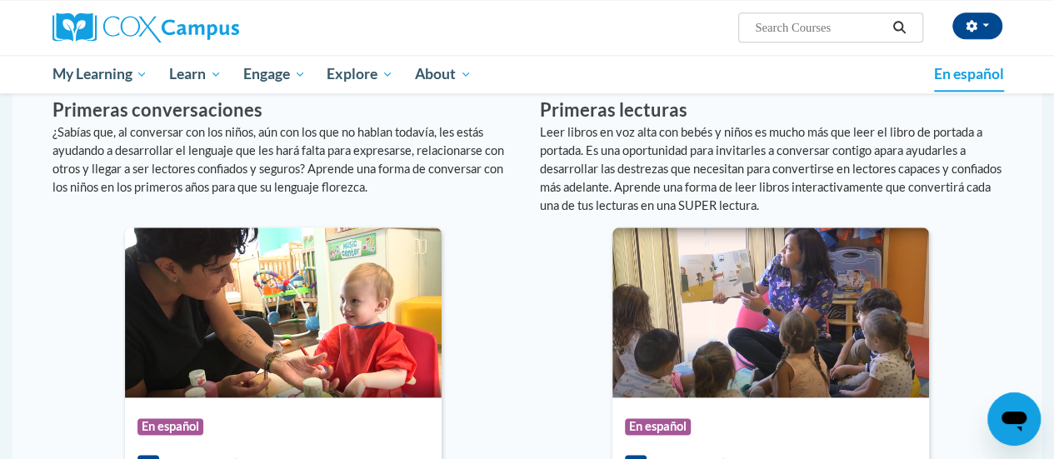
scroll to position [907, 0]
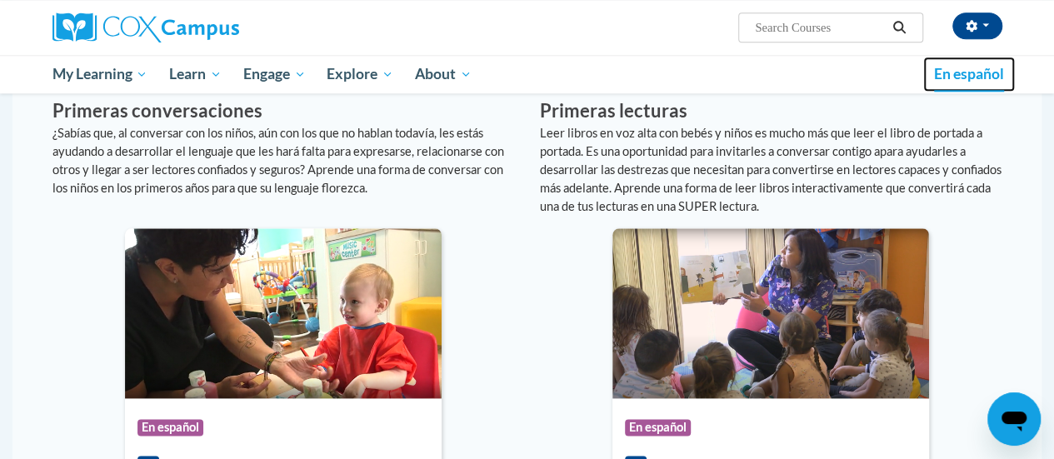
drag, startPoint x: 0, startPoint y: 0, endPoint x: 992, endPoint y: 77, distance: 994.5
click at [992, 77] on span "En español" at bounding box center [969, 73] width 70 height 17
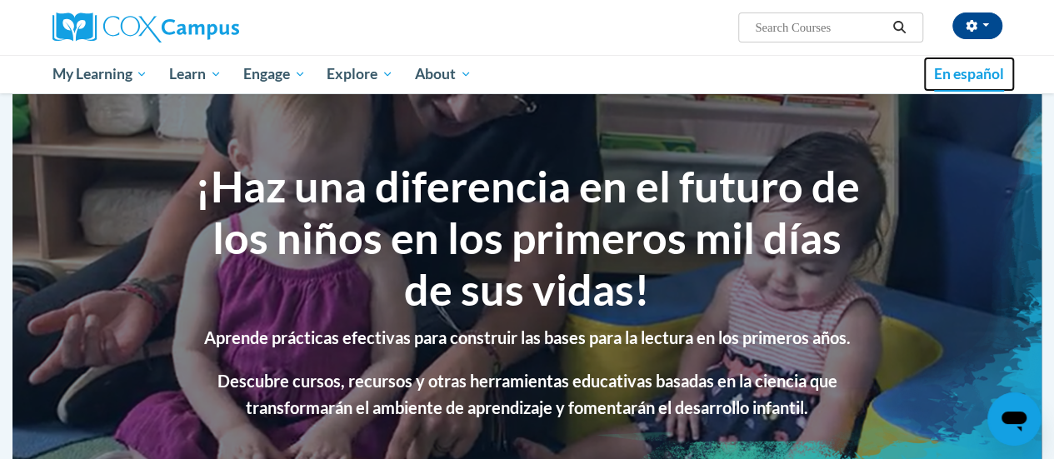
click at [957, 82] on span "En español" at bounding box center [969, 73] width 70 height 17
click at [971, 77] on span "En español" at bounding box center [969, 73] width 70 height 17
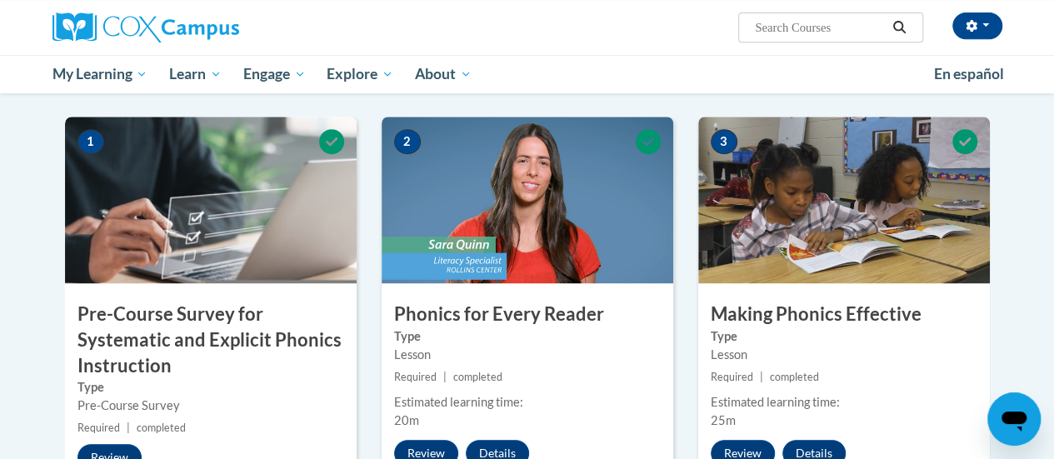
scroll to position [432, 0]
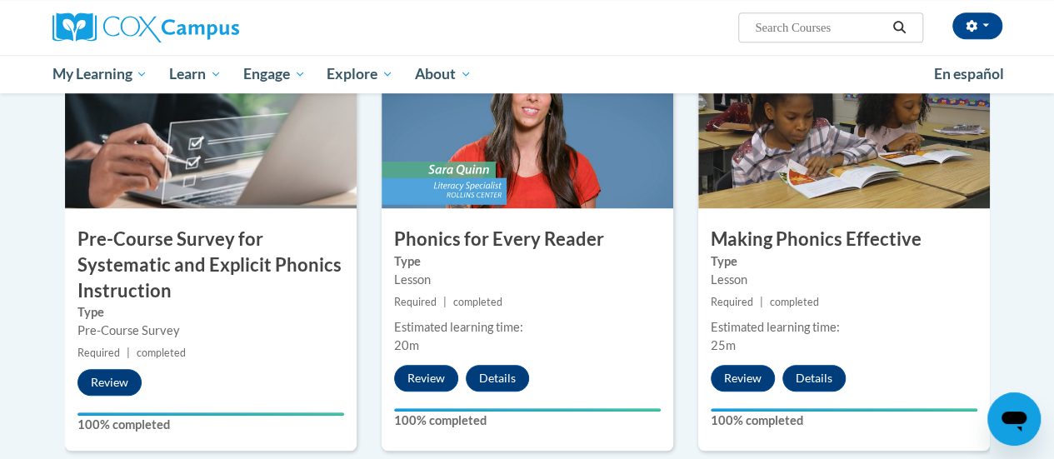
click at [855, 252] on label "Type" at bounding box center [844, 261] width 267 height 18
click at [771, 176] on img at bounding box center [844, 125] width 292 height 167
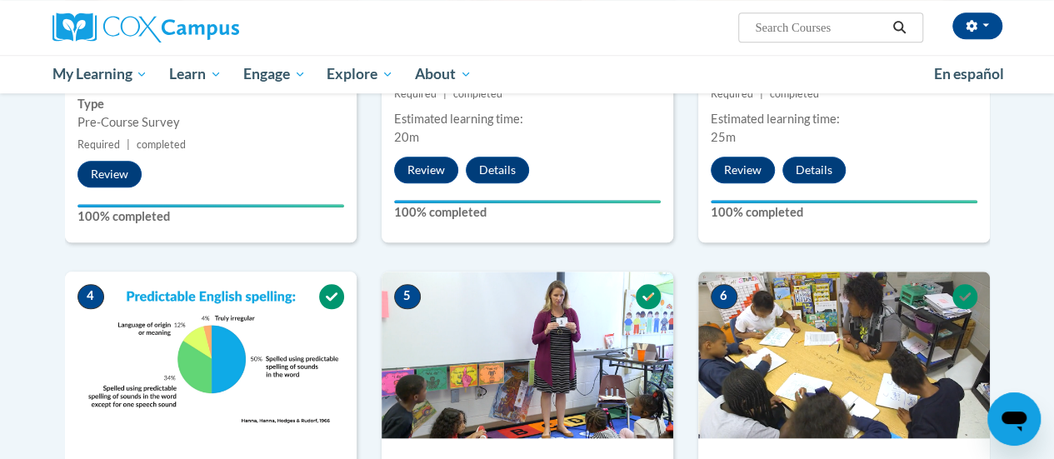
scroll to position [646, 0]
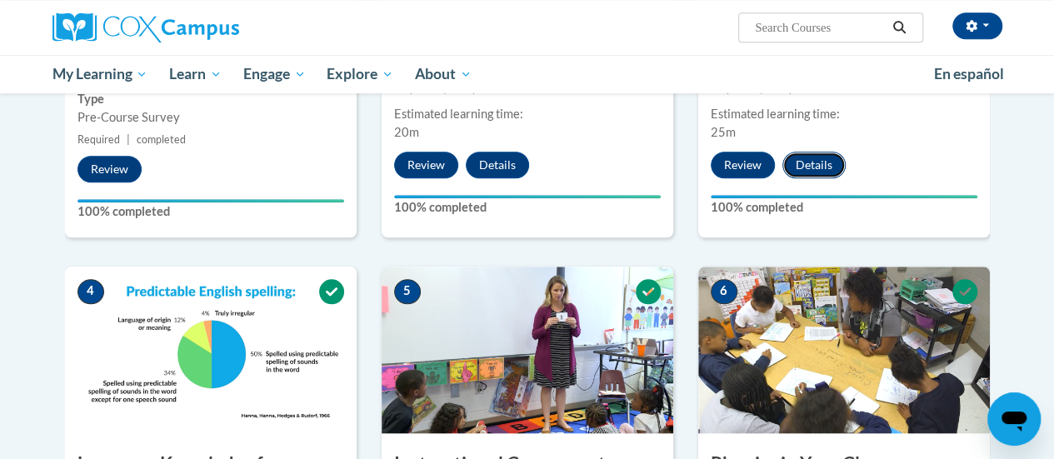
click at [812, 162] on button "Details" at bounding box center [813, 165] width 63 height 27
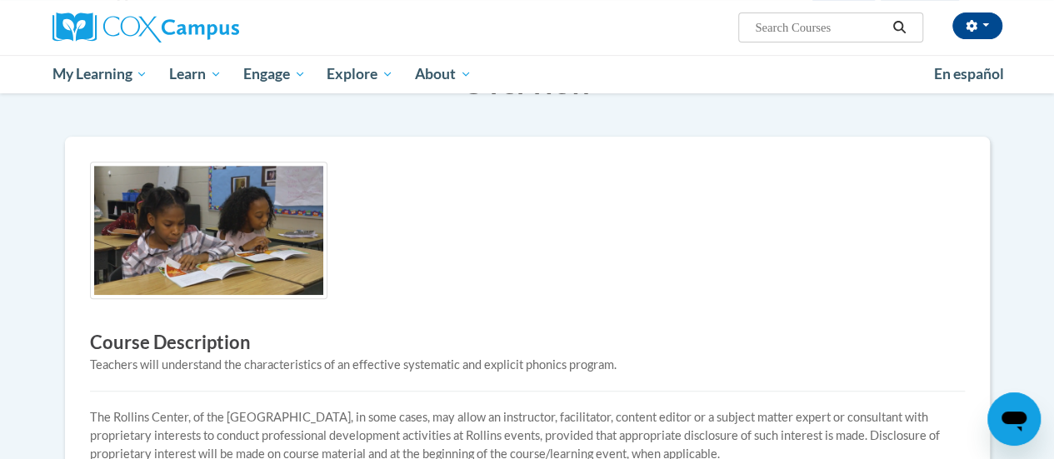
scroll to position [268, 0]
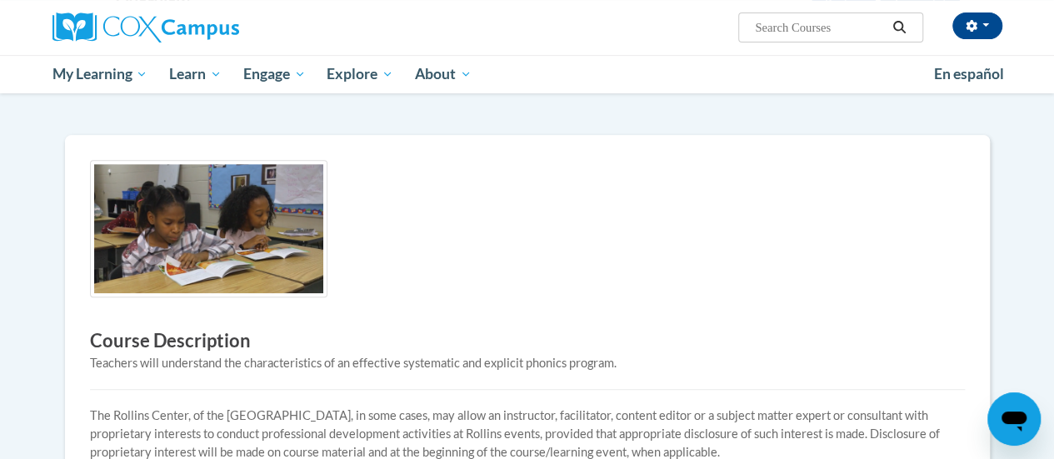
click at [275, 247] on img at bounding box center [208, 228] width 237 height 137
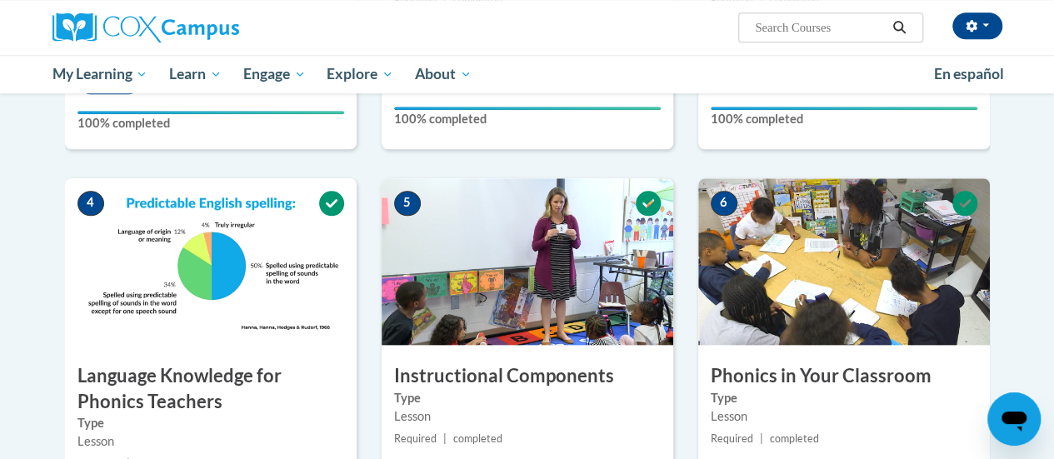
scroll to position [766, 0]
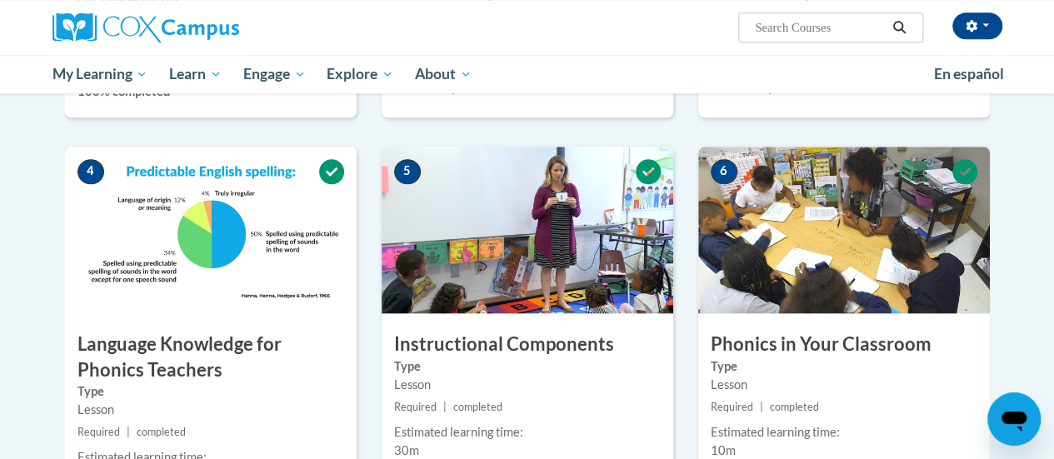
click at [148, 320] on div "4 Language Knowledge for Phonics Teachers Type Lesson Required | completed Esti…" at bounding box center [211, 362] width 292 height 431
click at [150, 346] on h3 "Language Knowledge for Phonics Teachers" at bounding box center [211, 358] width 292 height 52
click at [197, 396] on label "Type" at bounding box center [210, 391] width 267 height 18
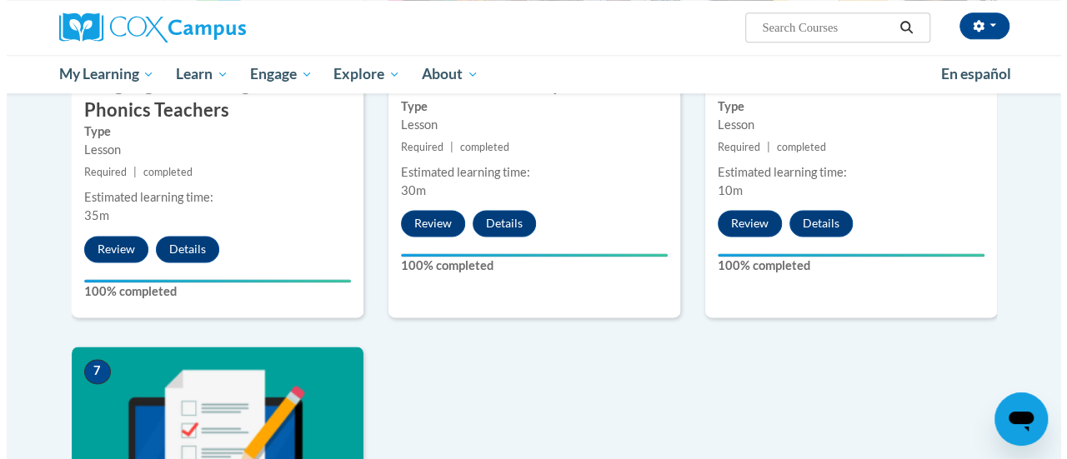
scroll to position [1030, 0]
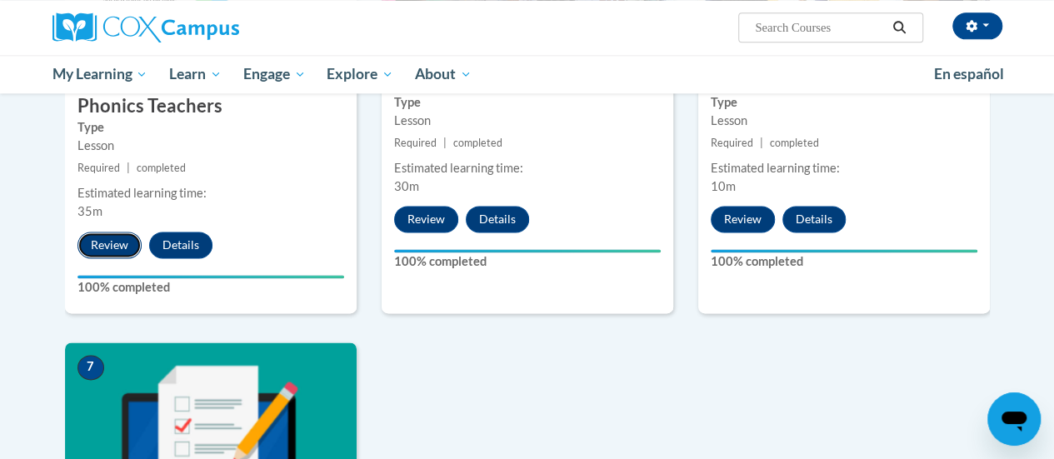
click at [123, 251] on button "Review" at bounding box center [109, 245] width 64 height 27
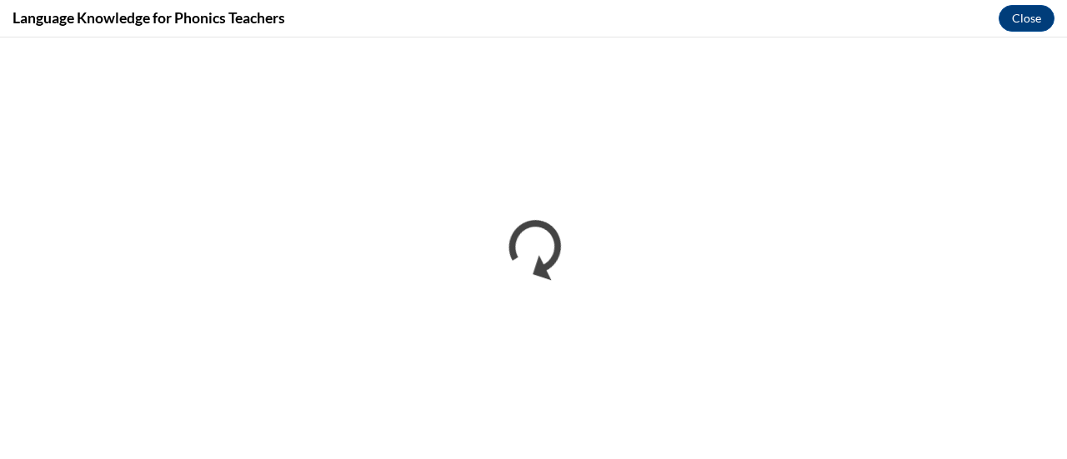
scroll to position [0, 0]
